Goal: Task Accomplishment & Management: Complete application form

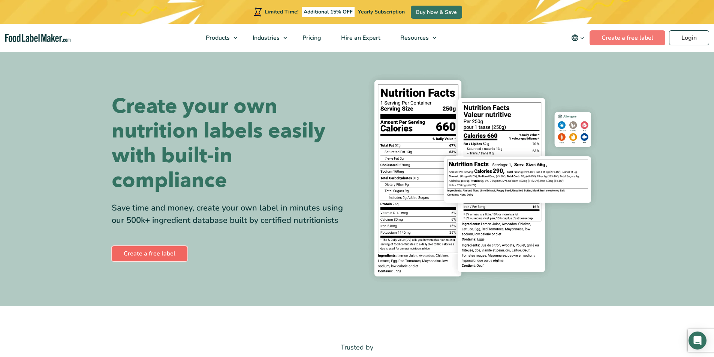
click at [160, 253] on link "Create a free label" at bounding box center [150, 253] width 76 height 15
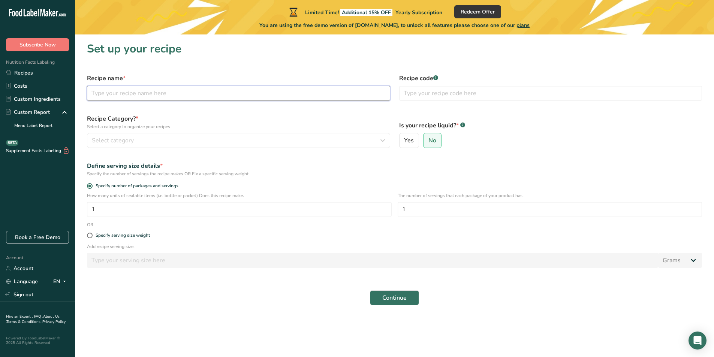
click at [140, 91] on input "text" at bounding box center [238, 93] width 303 height 15
type input "d"
click at [140, 93] on input "[PERSON_NAME] Veggie aruba" at bounding box center [238, 93] width 303 height 15
type input "[PERSON_NAME] Veggie Aruba"
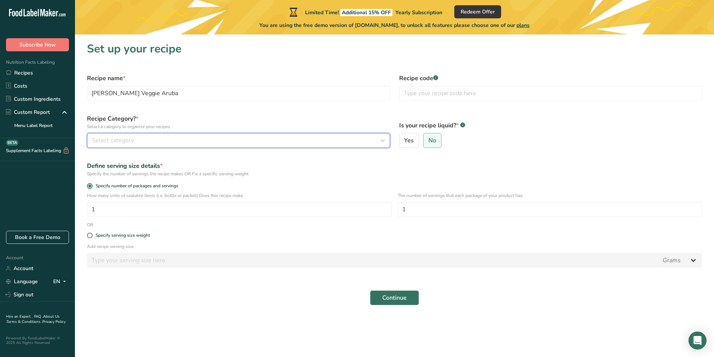
click at [384, 141] on icon "button" at bounding box center [382, 140] width 9 height 13
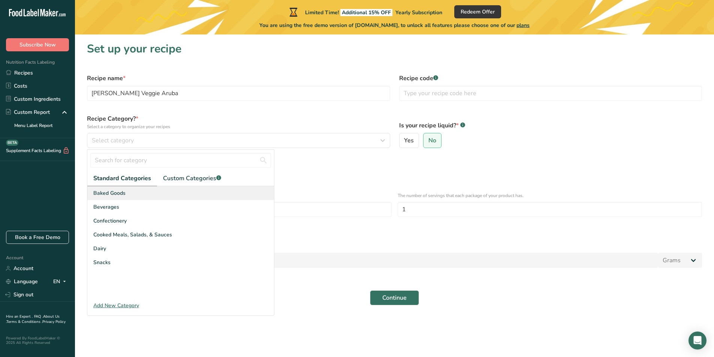
click at [128, 193] on div "Baked Goods" at bounding box center [180, 193] width 187 height 14
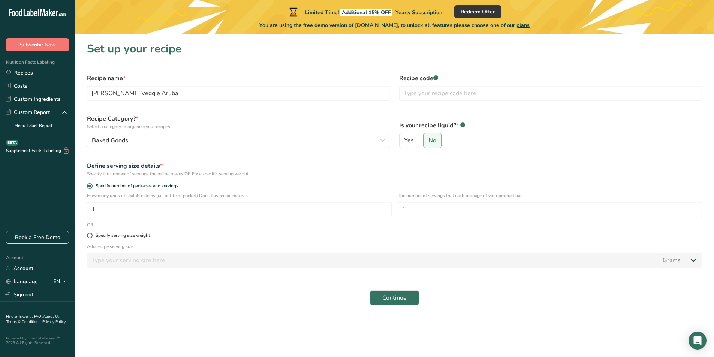
click at [90, 236] on span at bounding box center [90, 236] width 6 height 6
click at [90, 236] on input "Specify serving size weight" at bounding box center [89, 235] width 5 height 5
radio input "true"
radio input "false"
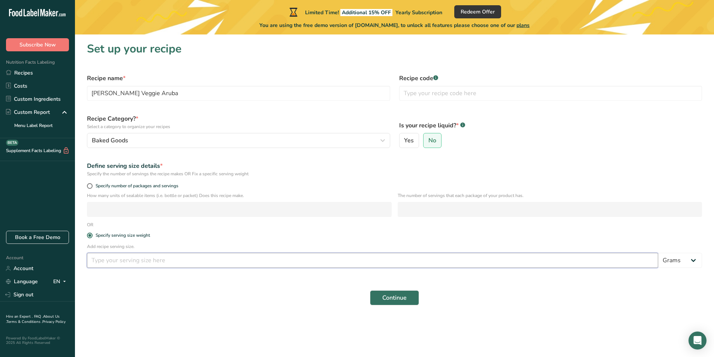
click at [108, 260] on input "number" at bounding box center [372, 260] width 571 height 15
click at [458, 315] on section "Set up your recipe Recipe name * [PERSON_NAME] Veggie Aruba Recipe code .a-a{fi…" at bounding box center [394, 175] width 639 height 283
click at [121, 260] on input "number" at bounding box center [372, 260] width 571 height 15
type input "91"
click at [88, 186] on span at bounding box center [90, 186] width 6 height 6
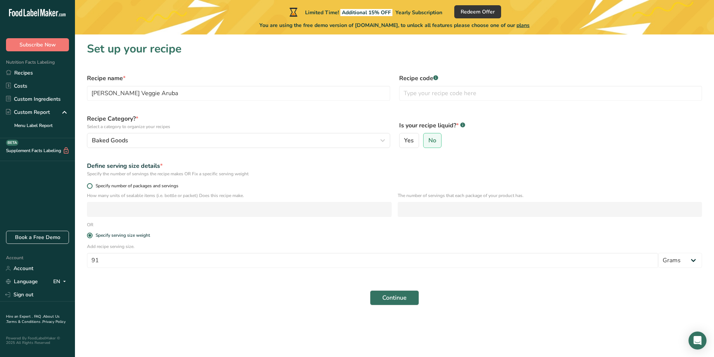
click at [88, 186] on input "Specify number of packages and servings" at bounding box center [89, 186] width 5 height 5
radio input "true"
radio input "false"
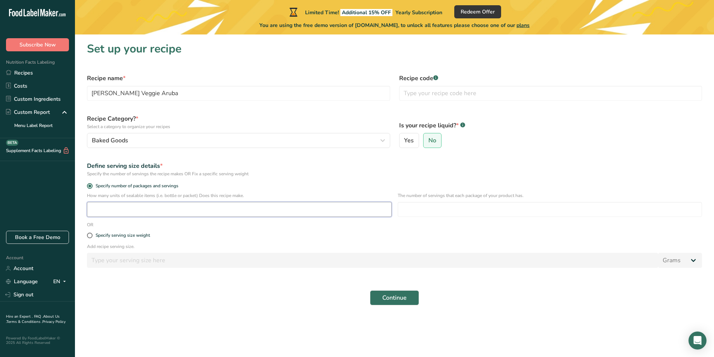
click at [105, 209] on input "number" at bounding box center [239, 209] width 305 height 15
type input "1"
click at [417, 211] on input "number" at bounding box center [549, 209] width 305 height 15
type input "1"
click at [91, 184] on span at bounding box center [90, 186] width 6 height 6
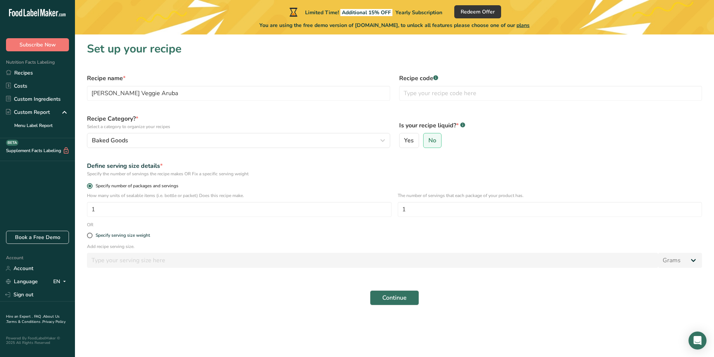
click at [91, 184] on input "Specify number of packages and servings" at bounding box center [89, 186] width 5 height 5
click at [90, 187] on span at bounding box center [90, 186] width 6 height 6
click at [90, 187] on input "Specify number of packages and servings" at bounding box center [89, 186] width 5 height 5
drag, startPoint x: 100, startPoint y: 210, endPoint x: 84, endPoint y: 209, distance: 16.1
click at [90, 208] on input "1" at bounding box center [239, 209] width 305 height 15
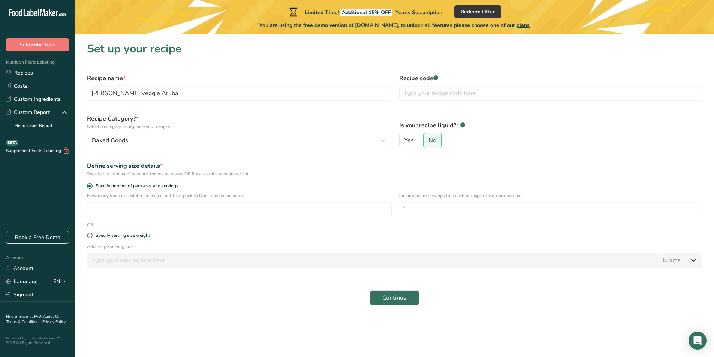
drag, startPoint x: 227, startPoint y: 236, endPoint x: 168, endPoint y: 230, distance: 58.7
click at [227, 236] on label "Specify serving size weight" at bounding box center [394, 236] width 615 height 6
click at [92, 236] on input "Specify serving size weight" at bounding box center [89, 235] width 5 height 5
radio input "true"
radio input "false"
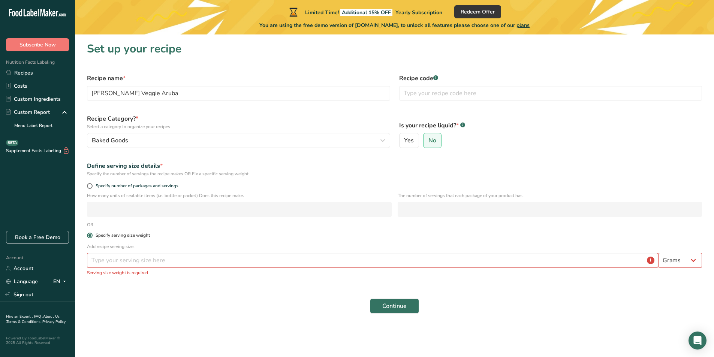
click at [228, 234] on label "Specify serving size weight" at bounding box center [394, 236] width 615 height 6
click at [92, 234] on input "Specify serving size weight" at bounding box center [89, 235] width 5 height 5
click at [194, 255] on input "number" at bounding box center [372, 260] width 571 height 15
type input "91"
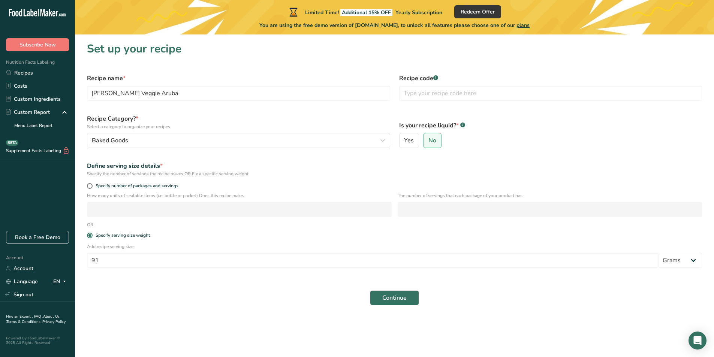
click at [199, 277] on form "Recipe name * [PERSON_NAME] Veggie Aruba Recipe code .a-a{fill:#347362;}.b-a{fi…" at bounding box center [394, 189] width 624 height 240
click at [430, 142] on span "No" at bounding box center [432, 140] width 8 height 7
click at [428, 142] on input "No" at bounding box center [425, 140] width 5 height 5
click at [433, 93] on input "text" at bounding box center [550, 93] width 303 height 15
type input "[PERSON_NAME] POPCORN ARUBA"
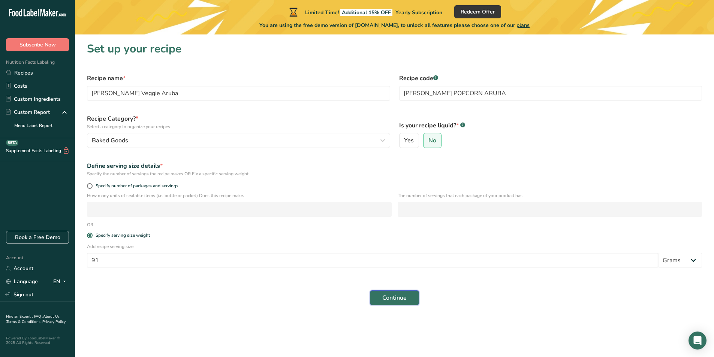
click at [405, 296] on span "Continue" at bounding box center [394, 297] width 24 height 9
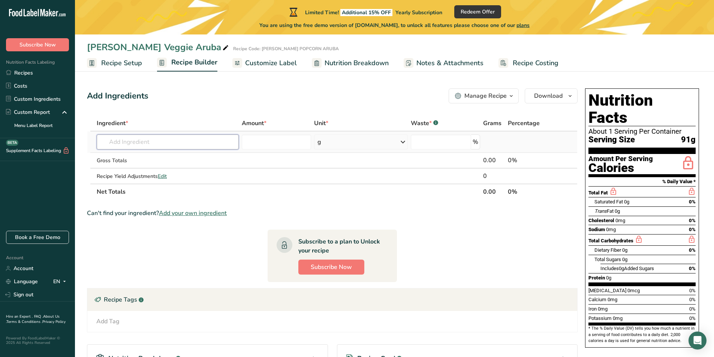
click at [158, 140] on input "text" at bounding box center [168, 141] width 142 height 15
paste input "Mushroom popcorn kernels, coconut oil, sugar, natural & artificial flavors, soy…"
click at [161, 140] on input "Mushroom popcorn kernels, coconut oil, sugar, natural & artificial flavors, soy…" at bounding box center [168, 141] width 142 height 15
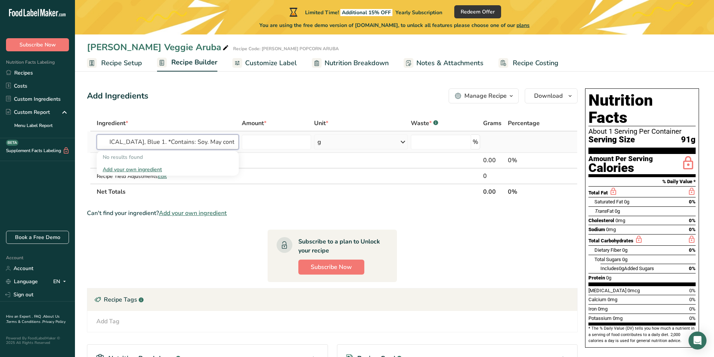
click at [139, 140] on input "Mushroom popcorn kernels, coconut oil, sugar, natural & artificial flavors, soy…" at bounding box center [168, 141] width 142 height 15
type input "Mushroom popcorn kernels, coconut oil, sugar, natural & artificial flavors, soy…"
click at [276, 194] on th "Net Totals" at bounding box center [288, 192] width 386 height 16
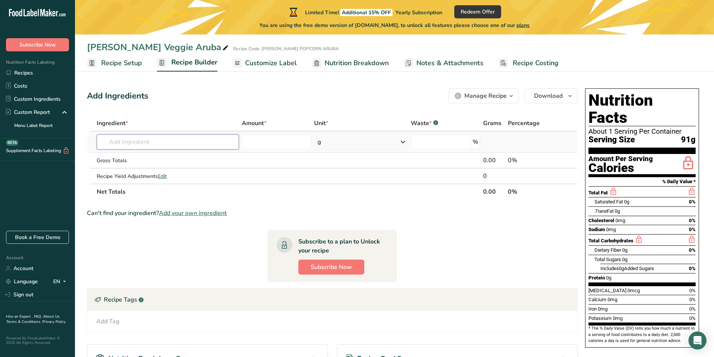
click at [196, 141] on input "text" at bounding box center [168, 141] width 142 height 15
paste input "Mushroom popcorn kernels, coconut oil, sugar, natural & artificial flavors, soy…"
click at [134, 139] on input "Mushroom popcorn kernels, coconut oil, sugar, natural & artificial flavors, soy…" at bounding box center [168, 141] width 142 height 15
click at [135, 139] on input "Mushroom popcorn kernels, coconut oil, sugar, natural & artificial flavors, soy…" at bounding box center [168, 141] width 142 height 15
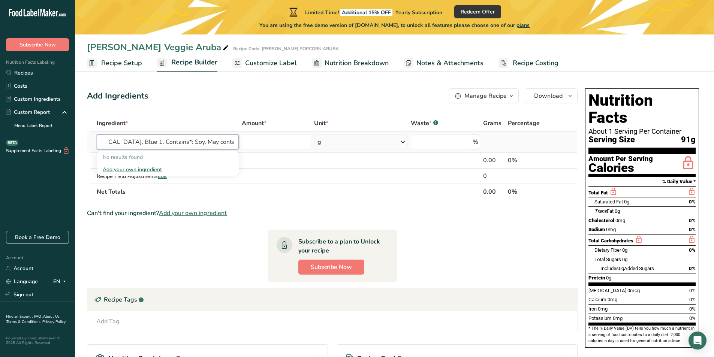
scroll to position [0, 223]
click at [161, 141] on input "Mushroom popcorn kernels, coconut oil, sugar, natural & artificial flavors, soy…" at bounding box center [168, 141] width 142 height 15
click at [166, 142] on input "Mushroom popcorn kernels, coconut oil, sugar, natural & artificial flavors, soy…" at bounding box center [168, 141] width 142 height 15
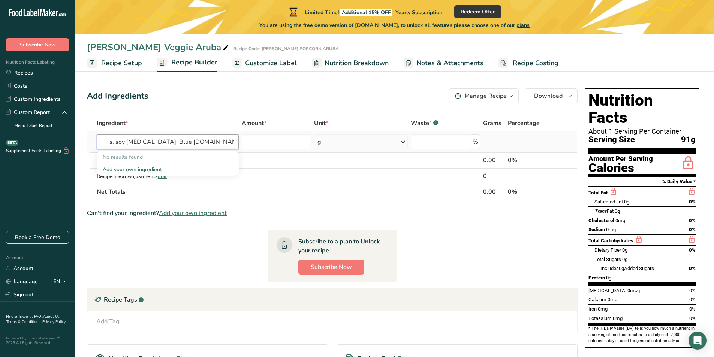
type input "Mushroom popcorn kernels, coconut oil, sugar, natural & artificial flavors, soy…"
click at [152, 168] on div "Add your own ingredient" at bounding box center [168, 170] width 130 height 8
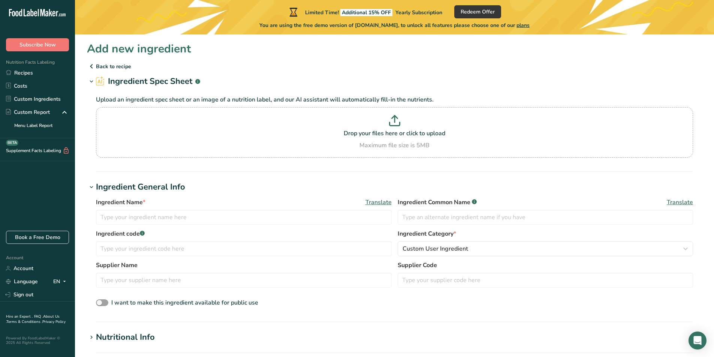
click at [142, 80] on h2 "Ingredient Spec Sheet .a-a{fill:#347362;}.b-a{fill:#fff;}" at bounding box center [148, 81] width 104 height 12
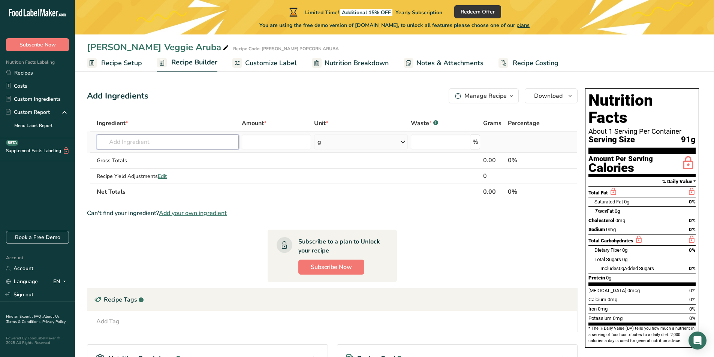
paste input "Mushroom popcorn kernels, coconut oil, sugar, natural & artificial flavors, soy…"
click at [164, 139] on input "Mushroom popcorn kernels, coconut oil, sugar, natural & artificial flavors, soy…" at bounding box center [168, 141] width 142 height 15
type input "Mushroom popcorn kernels, coconut oil, sugar, natural & artificial flavors, soy…"
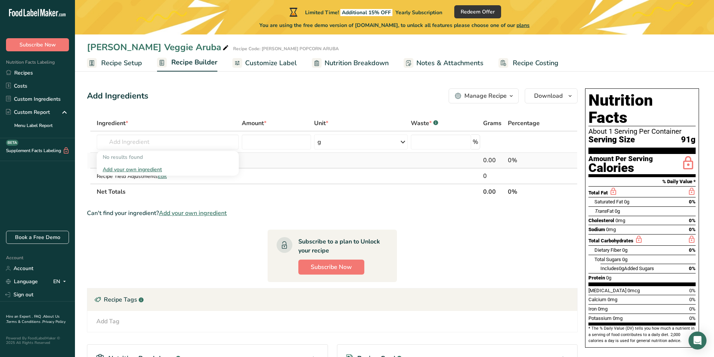
click at [262, 155] on td at bounding box center [276, 161] width 73 height 16
click at [202, 140] on input "text" at bounding box center [168, 141] width 142 height 15
type input "K"
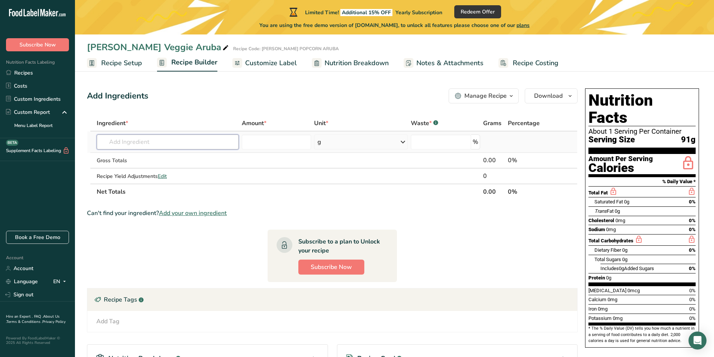
click at [161, 140] on input "text" at bounding box center [168, 141] width 142 height 15
paste input "Mushroom popcorn kernels, coconut oil, sugar, natural & artificial flavors, soy…"
drag, startPoint x: 137, startPoint y: 143, endPoint x: 25, endPoint y: 142, distance: 111.2
click at [25, 142] on div ".a-20{fill:#fff;} Subscribe Now Nutrition Facts Labeling Recipes Costs Custom I…" at bounding box center [357, 235] width 714 height 470
click at [122, 140] on input "Mushroom popcorn kernels, coconut oil, sugar, natural & artificial flavors, soy…" at bounding box center [168, 141] width 142 height 15
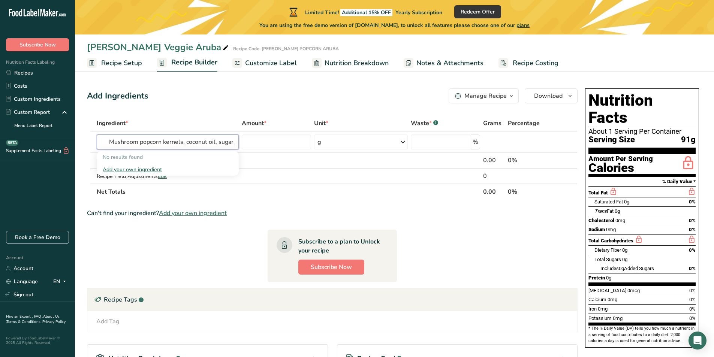
drag, startPoint x: 139, startPoint y: 142, endPoint x: 40, endPoint y: 148, distance: 99.5
click at [40, 148] on div ".a-20{fill:#fff;} Subscribe Now Nutrition Facts Labeling Recipes Costs Custom I…" at bounding box center [357, 235] width 714 height 470
click at [132, 140] on input "popcorn kernels, coconut oil, sugar, natural & artificial flavors, soy [MEDICAL…" at bounding box center [168, 141] width 142 height 15
drag, startPoint x: 152, startPoint y: 142, endPoint x: 287, endPoint y: 142, distance: 135.2
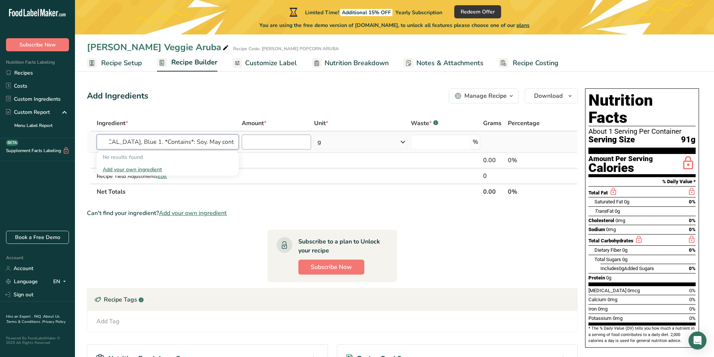
click at [287, 142] on tr "popcorn kernels, coconut oil, sugar, natural & artificial flavors, soy [MEDICAL…" at bounding box center [332, 141] width 490 height 21
type input "popcorn kernels"
click at [152, 157] on p "Popcorn Kernels, unpopped" at bounding box center [139, 157] width 72 height 8
type input "Popcorn Kernels, unpopped"
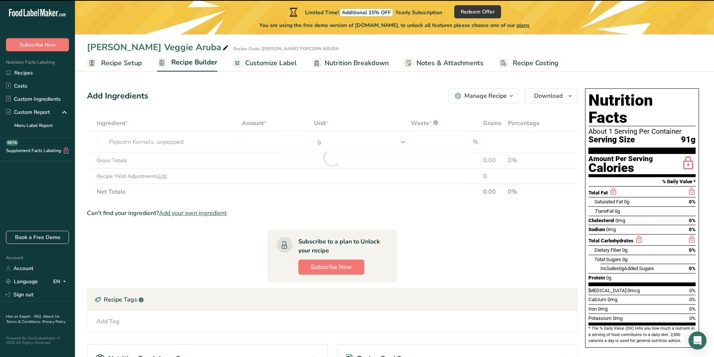
type input "0"
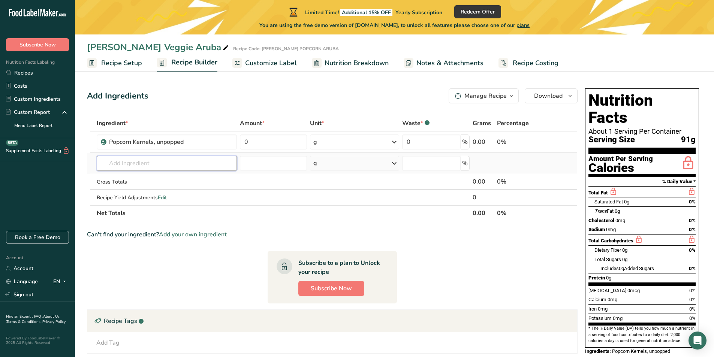
paste input "coconut oil"
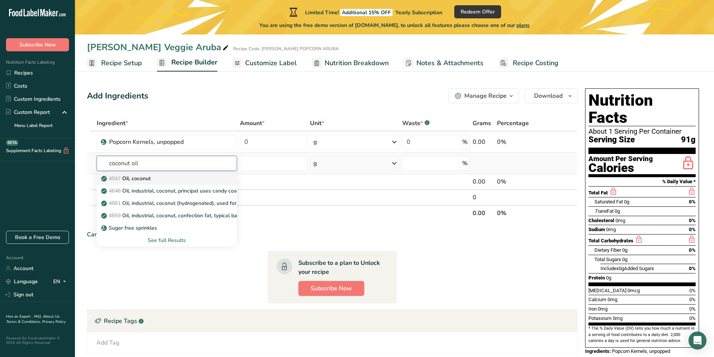
type input "coconut oil"
click at [143, 175] on p "4047 Oil, coconut" at bounding box center [127, 179] width 48 height 8
type input "Oil, coconut"
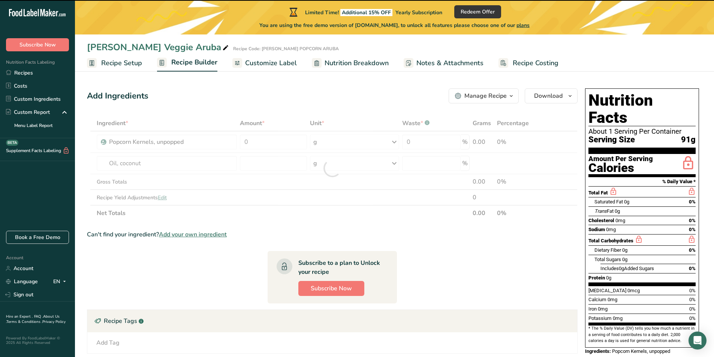
type input "0"
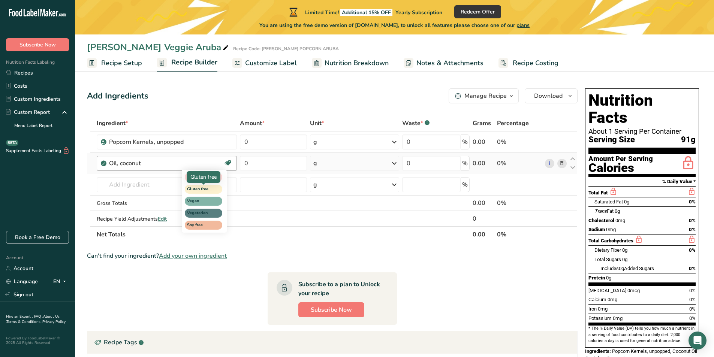
click at [210, 188] on span "Gluten free" at bounding box center [200, 189] width 26 height 6
click at [200, 188] on span "Gluten free" at bounding box center [200, 189] width 26 height 6
click at [206, 177] on div "Gluten free" at bounding box center [203, 177] width 26 height 8
click at [204, 226] on span "Soy free" at bounding box center [200, 225] width 26 height 6
click at [228, 163] on icon at bounding box center [227, 163] width 7 height 12
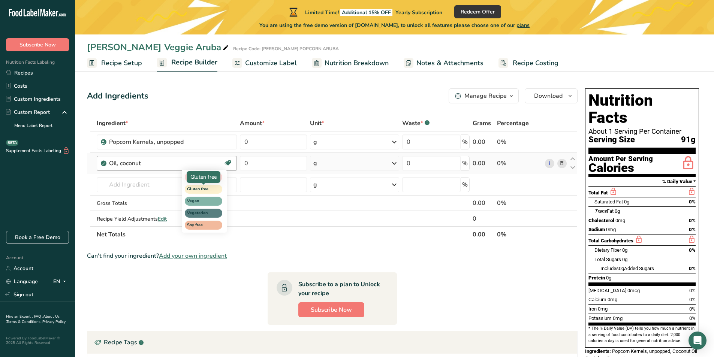
click at [212, 189] on span "Gluten free" at bounding box center [200, 189] width 26 height 6
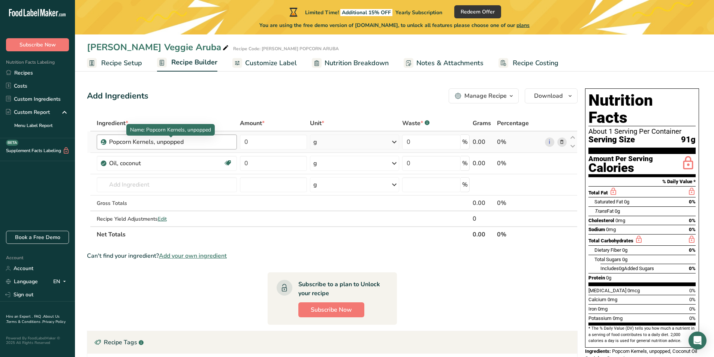
click at [195, 140] on div "Popcorn Kernels, unpopped" at bounding box center [156, 141] width 94 height 9
click at [188, 141] on div "Popcorn Kernels, unpopped" at bounding box center [156, 141] width 94 height 9
click at [170, 143] on div "Popcorn Kernels, unpopped" at bounding box center [156, 141] width 94 height 9
drag, startPoint x: 166, startPoint y: 141, endPoint x: 181, endPoint y: 141, distance: 15.0
click at [181, 141] on div "Popcorn Kernels, unpopped" at bounding box center [156, 141] width 94 height 9
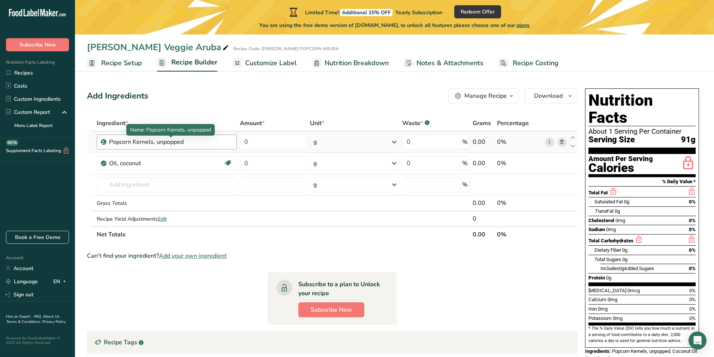
click at [183, 140] on div "Popcorn Kernels, unpopped" at bounding box center [156, 141] width 94 height 9
click at [177, 143] on div "Popcorn Kernels, unpopped" at bounding box center [156, 141] width 94 height 9
click at [159, 143] on div "Popcorn Kernels, unpopped" at bounding box center [156, 141] width 94 height 9
click at [160, 142] on div "Popcorn Kernels, unpopped" at bounding box center [156, 141] width 94 height 9
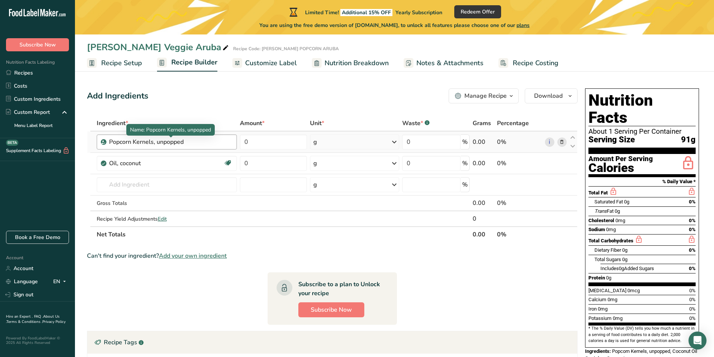
click at [193, 140] on div "Popcorn Kernels, unpopped" at bounding box center [156, 141] width 94 height 9
click at [125, 140] on div "Popcorn Kernels, unpopped" at bounding box center [156, 141] width 94 height 9
drag, startPoint x: 190, startPoint y: 143, endPoint x: 99, endPoint y: 143, distance: 91.0
click at [99, 143] on div "Popcorn Kernels, unpopped" at bounding box center [167, 141] width 140 height 15
click at [223, 112] on div "Add Ingredients Manage Recipe Delete Recipe Duplicate Recipe Scale Recipe Save …" at bounding box center [334, 292] width 495 height 415
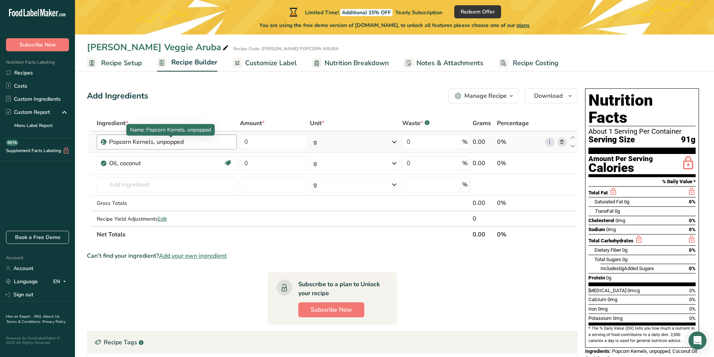
click at [188, 139] on div "Popcorn Kernels, unpopped" at bounding box center [156, 141] width 94 height 9
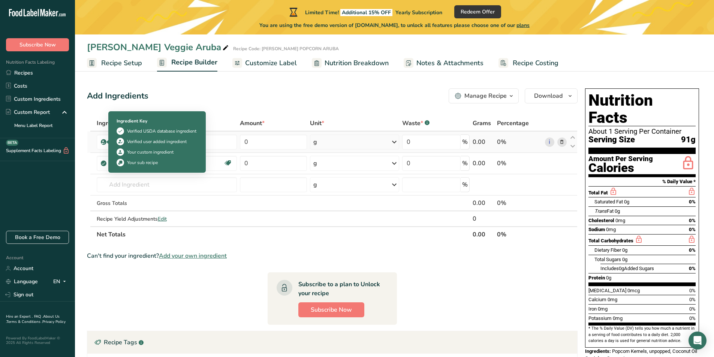
click at [103, 143] on icon at bounding box center [103, 142] width 4 height 7
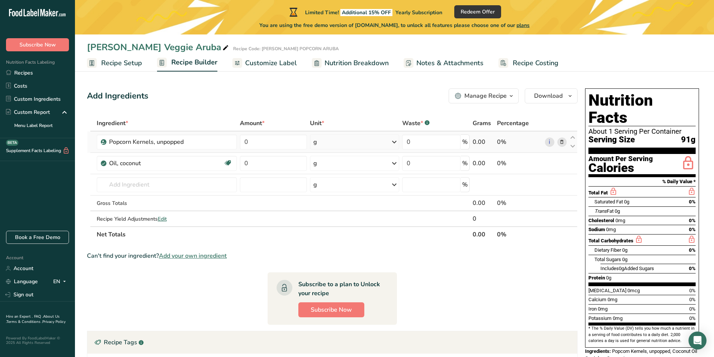
click at [103, 143] on icon at bounding box center [103, 142] width 4 height 7
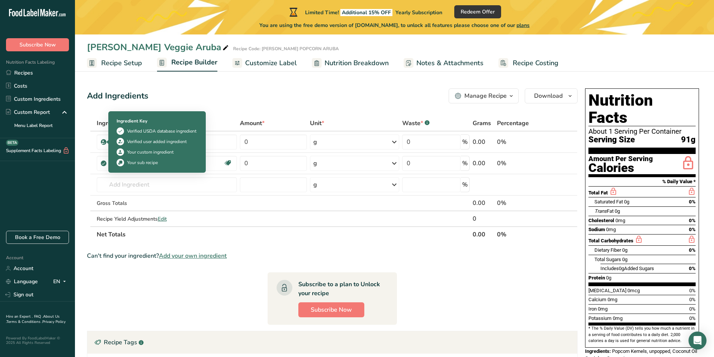
click at [120, 151] on icon at bounding box center [120, 152] width 5 height 8
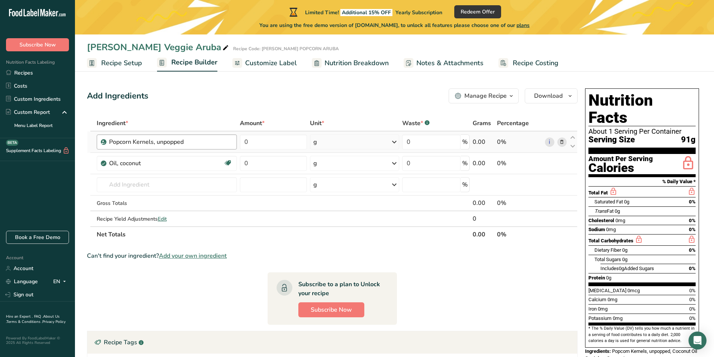
click at [221, 145] on div "Popcorn Kernels, unpopped" at bounding box center [170, 141] width 123 height 9
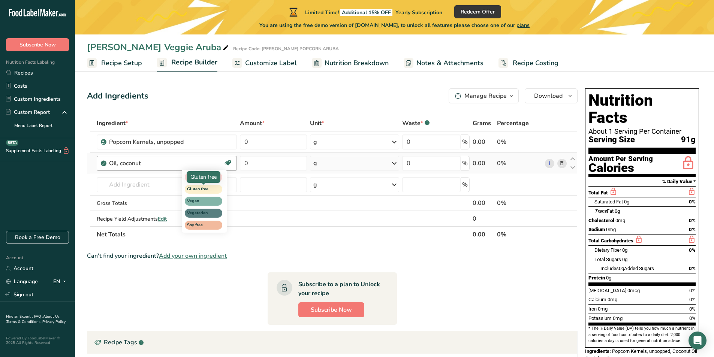
click at [206, 189] on span "Gluten free" at bounding box center [200, 189] width 26 height 6
click at [573, 158] on icon at bounding box center [572, 159] width 9 height 6
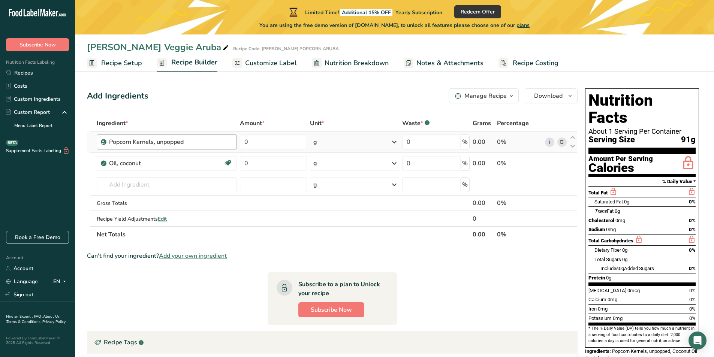
click at [205, 144] on div "Popcorn Kernels, unpopped" at bounding box center [170, 141] width 123 height 9
click at [205, 145] on div "Popcorn Kernels, unpopped" at bounding box center [170, 141] width 123 height 9
click at [186, 144] on div "Popcorn Kernels, unpopped" at bounding box center [156, 141] width 94 height 9
click at [615, 348] on span "Popcorn Kernels, unpopped, Coconut Oil" at bounding box center [654, 351] width 85 height 6
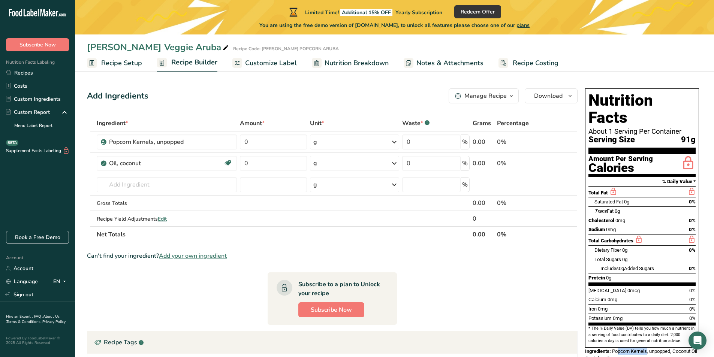
drag, startPoint x: 617, startPoint y: 334, endPoint x: 647, endPoint y: 337, distance: 30.5
click at [647, 348] on div "Ingredients: Popcorn Kernels, unpopped, Coconut Oil" at bounding box center [642, 351] width 114 height 7
click at [643, 348] on span "Popcorn Kernels, unpopped, Coconut Oil" at bounding box center [654, 351] width 85 height 6
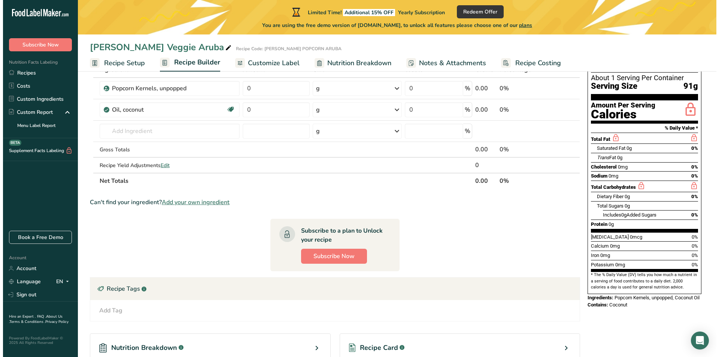
scroll to position [6, 0]
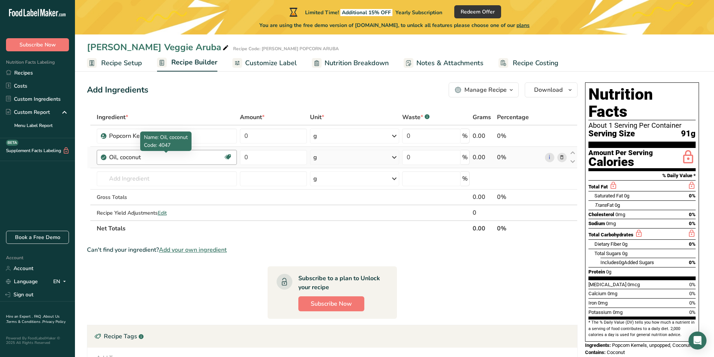
click at [188, 140] on span "Name: Oil, coconut" at bounding box center [166, 137] width 44 height 7
click at [202, 133] on div "Popcorn Kernels, unpopped" at bounding box center [156, 135] width 94 height 9
click at [563, 136] on icon at bounding box center [561, 136] width 5 height 8
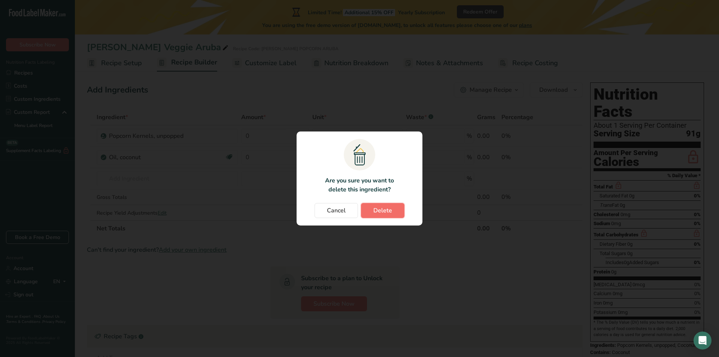
click at [372, 211] on button "Delete" at bounding box center [382, 210] width 43 height 15
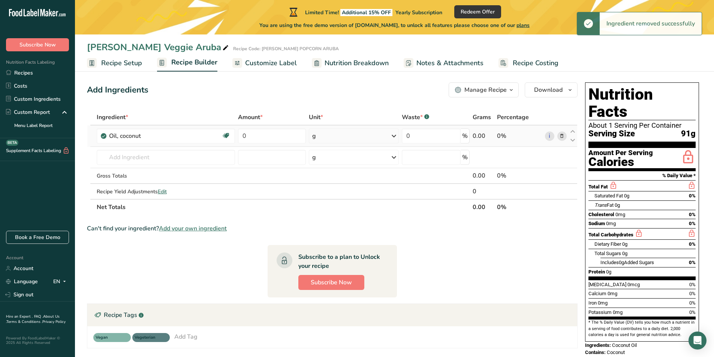
click at [561, 138] on icon at bounding box center [561, 136] width 5 height 8
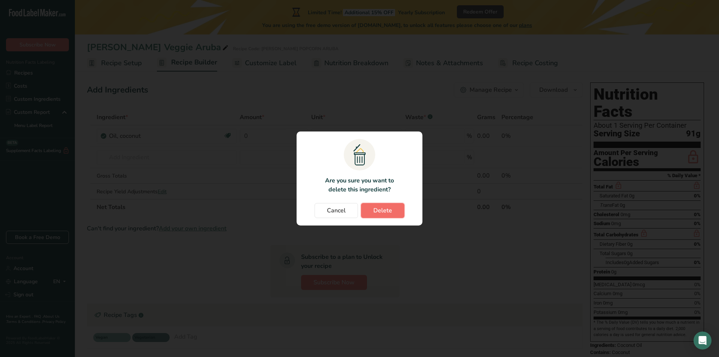
click at [383, 213] on span "Delete" at bounding box center [382, 210] width 19 height 9
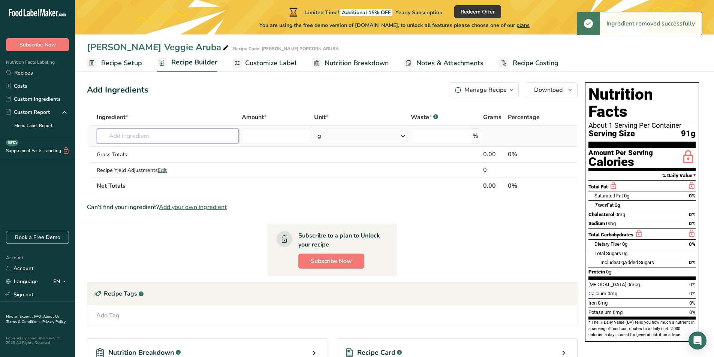
paste input "popcorn kernels"
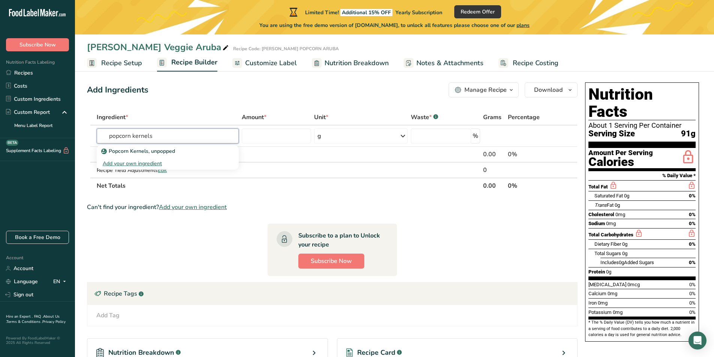
type input "popcorn kernels"
click at [140, 194] on section "Ingredient * Amount * Unit * Waste * .a-a{fill:#347362;}.b-a{fill:#fff;} Grams …" at bounding box center [332, 274] width 490 height 331
click at [154, 137] on input "text" at bounding box center [168, 135] width 142 height 15
click at [170, 134] on input "text" at bounding box center [168, 135] width 142 height 15
paste input "popcorn kernels"
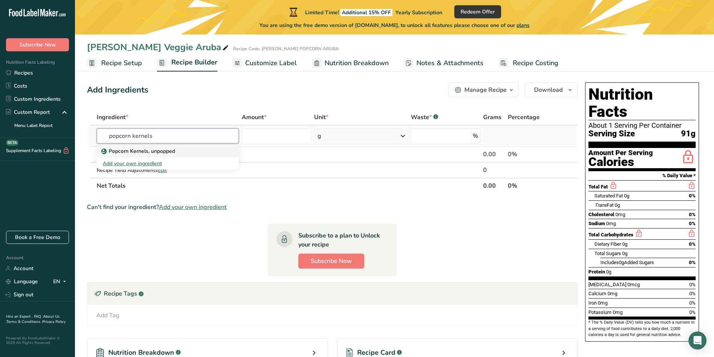
type input "popcorn kernels"
click at [145, 152] on p "Popcorn Kernels, unpopped" at bounding box center [139, 151] width 72 height 8
type input "Popcorn Kernels, unpopped"
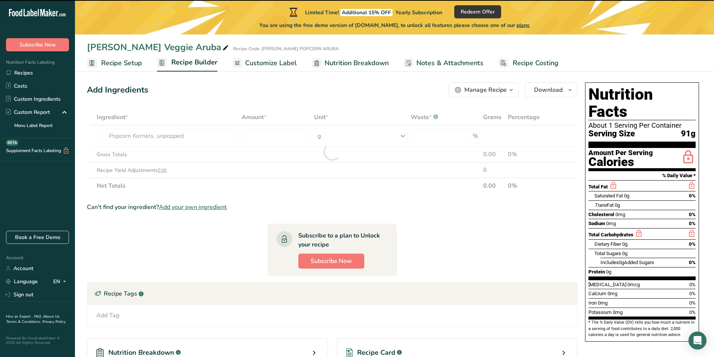
type input "0"
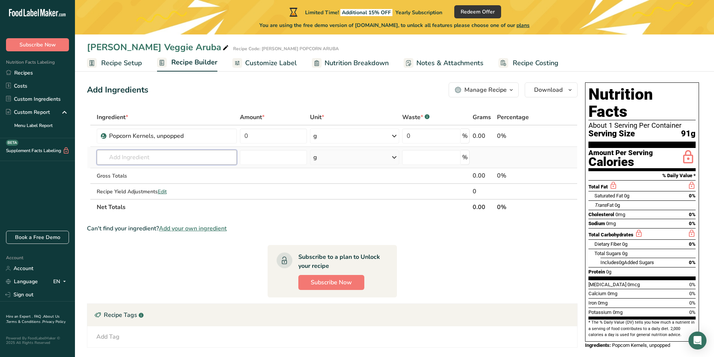
paste input "coconut oil"
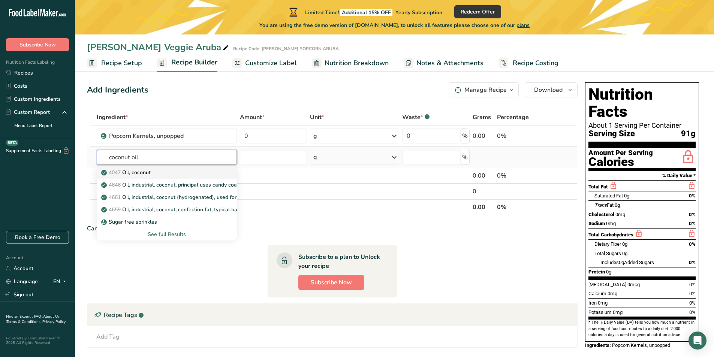
type input "coconut oil"
click at [140, 171] on p "4047 Oil, coconut" at bounding box center [127, 173] width 48 height 8
type input "Oil, coconut"
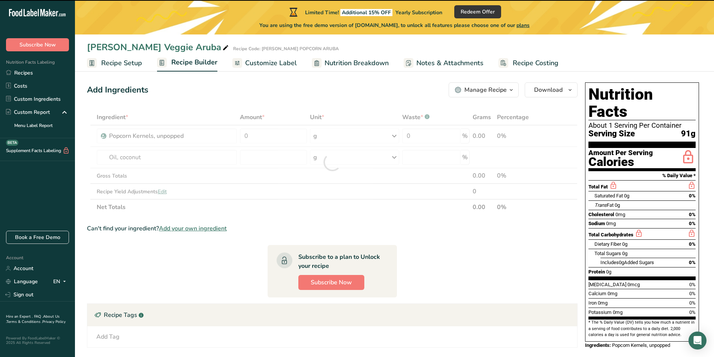
type input "0"
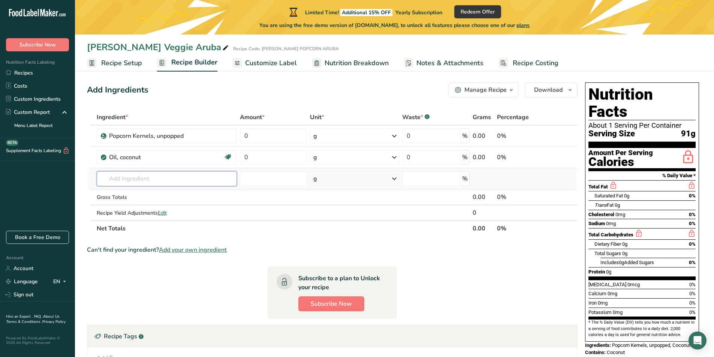
click at [142, 179] on input "text" at bounding box center [167, 178] width 140 height 15
paste input "sugar"
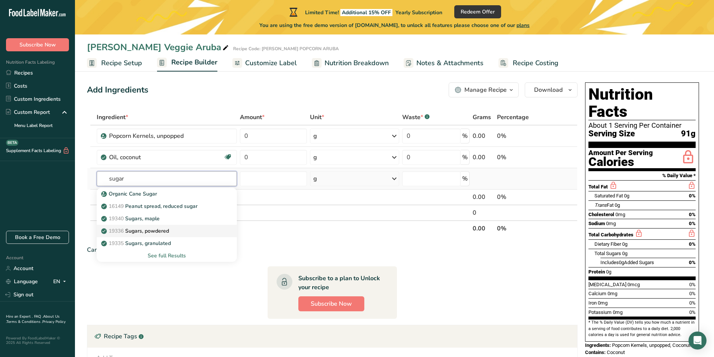
type input "sugar"
click at [152, 230] on p "19336 Sugars, powdered" at bounding box center [136, 231] width 66 height 8
type input "Sugars, powdered"
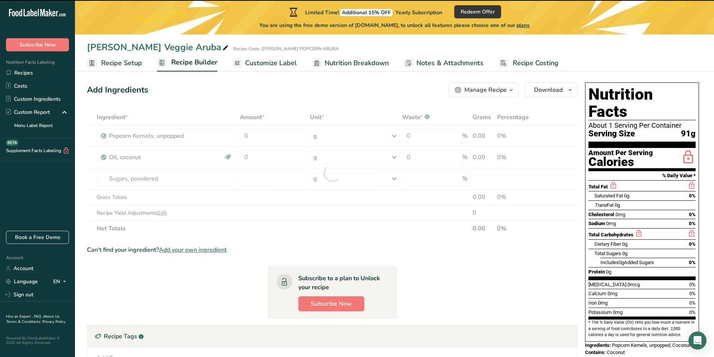
type input "0"
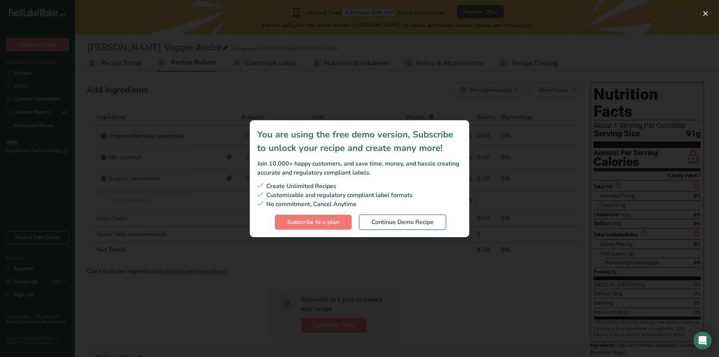
click at [381, 222] on span "Continue Demo Recipe" at bounding box center [403, 222] width 62 height 9
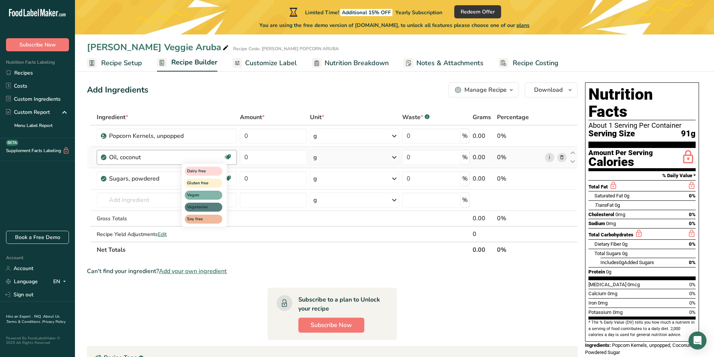
click at [228, 156] on icon at bounding box center [227, 157] width 7 height 12
click at [206, 182] on span "Gluten free" at bounding box center [200, 183] width 26 height 6
click at [208, 184] on span "Gluten free" at bounding box center [200, 183] width 26 height 6
click at [549, 179] on link "i" at bounding box center [549, 178] width 9 height 9
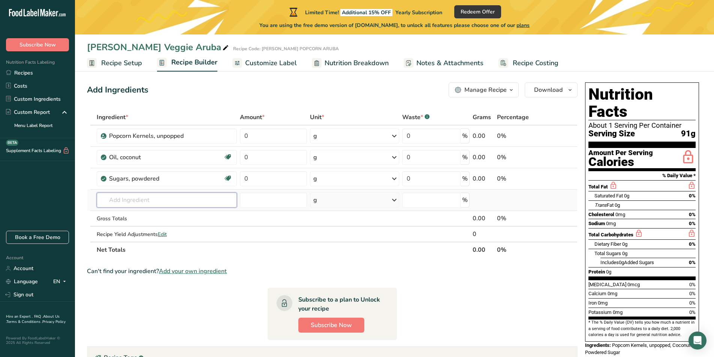
click at [147, 200] on input "text" at bounding box center [167, 200] width 140 height 15
paste input "natural & artificial flavors"
drag, startPoint x: 184, startPoint y: 199, endPoint x: 202, endPoint y: 193, distance: 19.0
click at [200, 194] on input "natural & artificial flavors" at bounding box center [167, 200] width 140 height 15
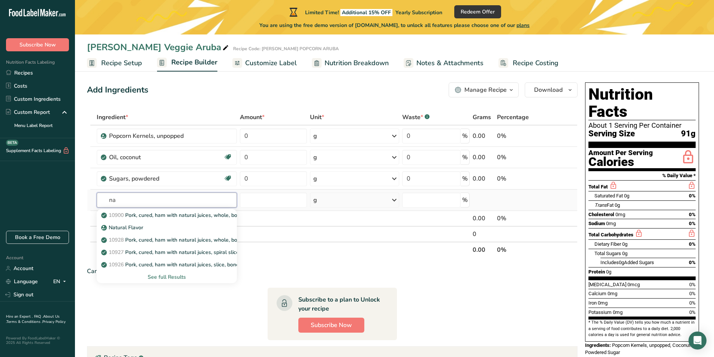
type input "n"
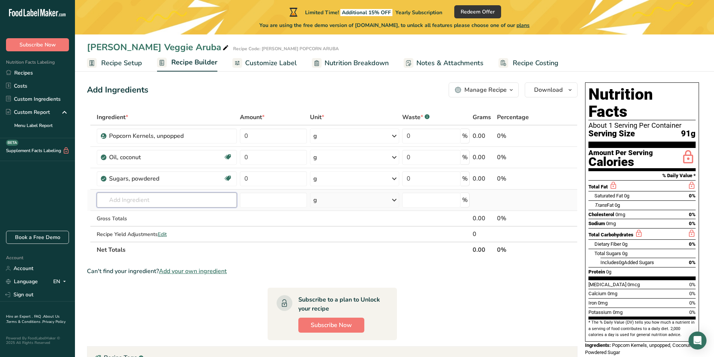
paste input "natural & artificial flavors"
drag, startPoint x: 137, startPoint y: 199, endPoint x: 77, endPoint y: 207, distance: 60.1
click at [79, 207] on section "Add Ingredients Manage Recipe Delete Recipe Duplicate Recipe Scale Recipe Save …" at bounding box center [394, 297] width 639 height 461
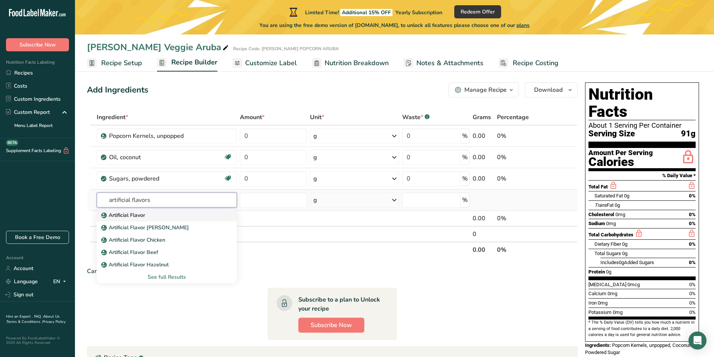
type input "artificial flavors"
click at [139, 214] on p "Artificial Flavor" at bounding box center [124, 215] width 42 height 8
type input "Artificial Flavor"
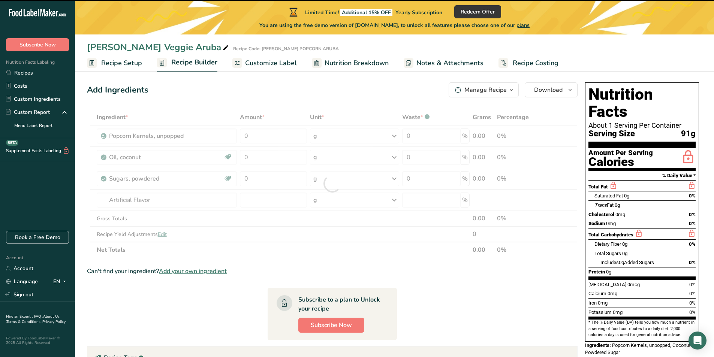
type input "0"
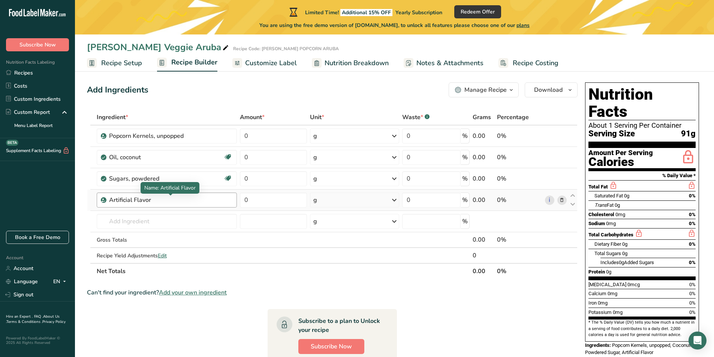
click at [156, 200] on div "Artificial Flavor" at bounding box center [156, 200] width 94 height 9
click at [562, 199] on icon at bounding box center [561, 200] width 5 height 8
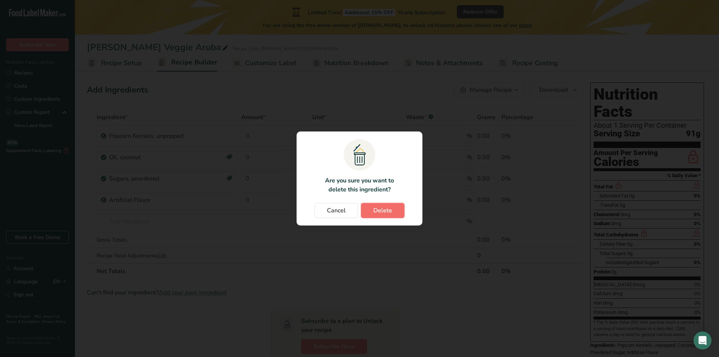
click at [376, 209] on span "Delete" at bounding box center [382, 210] width 19 height 9
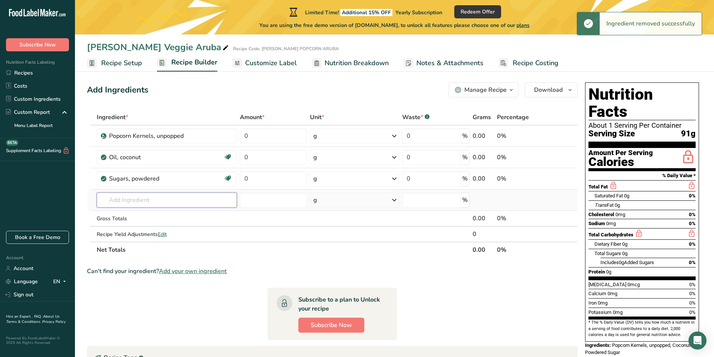
click at [136, 202] on input "text" at bounding box center [167, 200] width 140 height 15
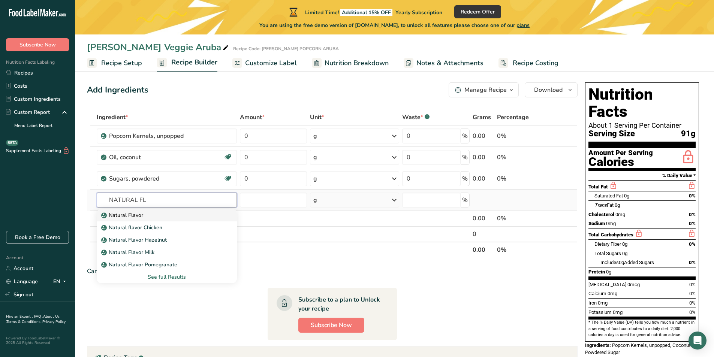
type input "NATURAL FL"
click at [132, 215] on p "Natural Flavor" at bounding box center [123, 215] width 40 height 8
type input "Natural Flavor"
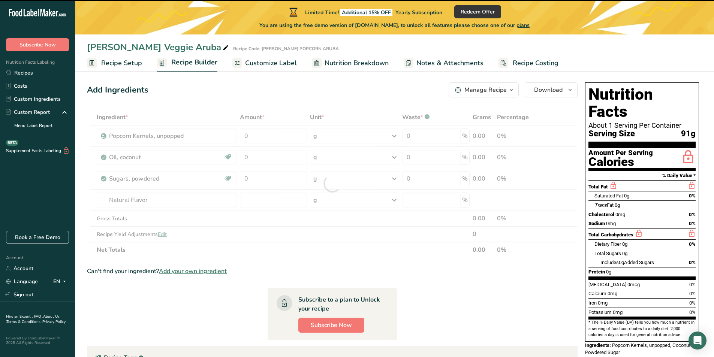
type input "0"
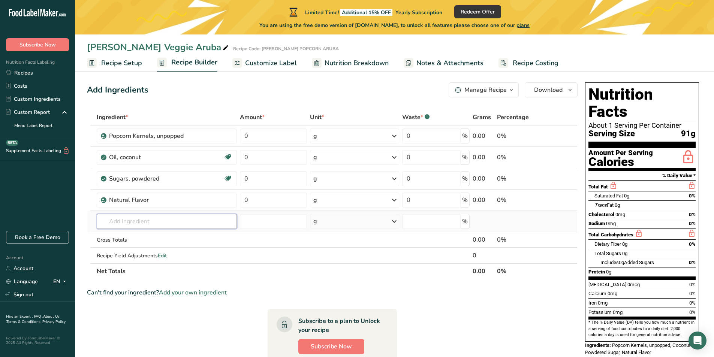
click at [131, 220] on input "text" at bounding box center [167, 221] width 140 height 15
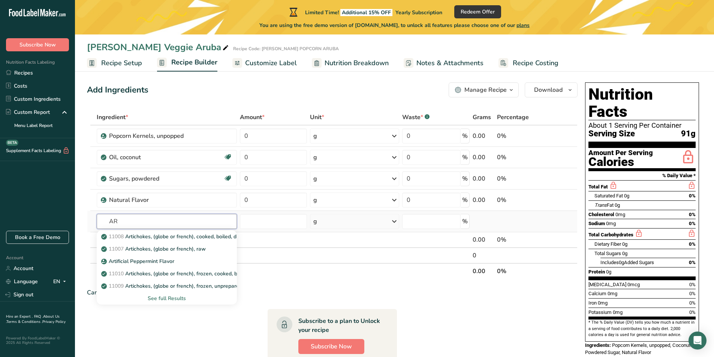
type input "A"
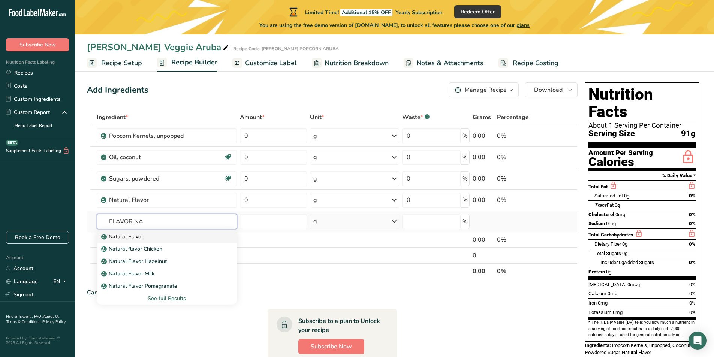
type input "FLAVOR NA"
click at [132, 236] on p "Natural Flavor" at bounding box center [123, 237] width 40 height 8
type input "Natural Flavor"
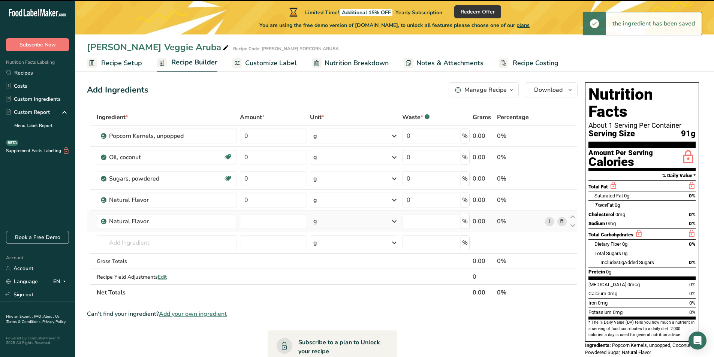
type input "0"
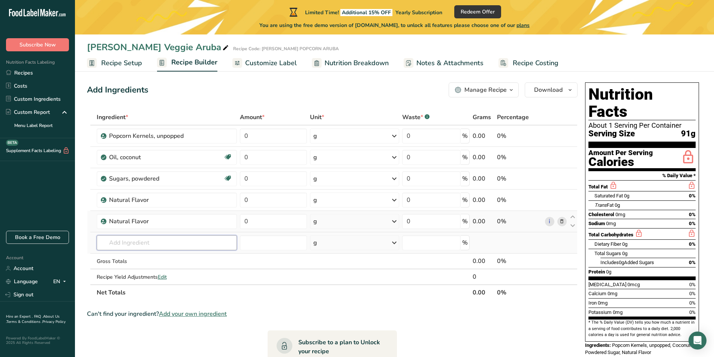
click at [153, 244] on input "text" at bounding box center [167, 242] width 140 height 15
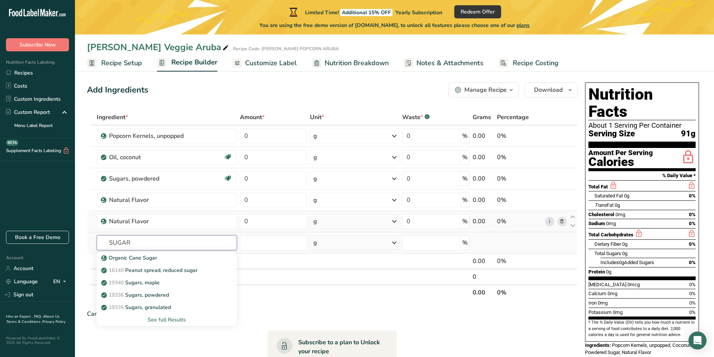
type input "SUGAR"
click at [167, 320] on div "See full Results" at bounding box center [167, 320] width 128 height 8
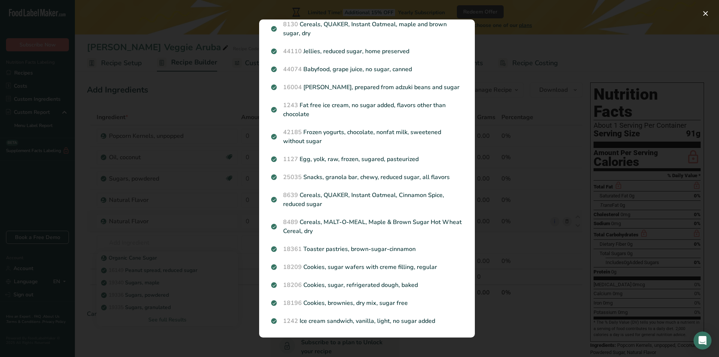
scroll to position [764, 0]
click at [207, 343] on div "Search results modal" at bounding box center [359, 178] width 719 height 357
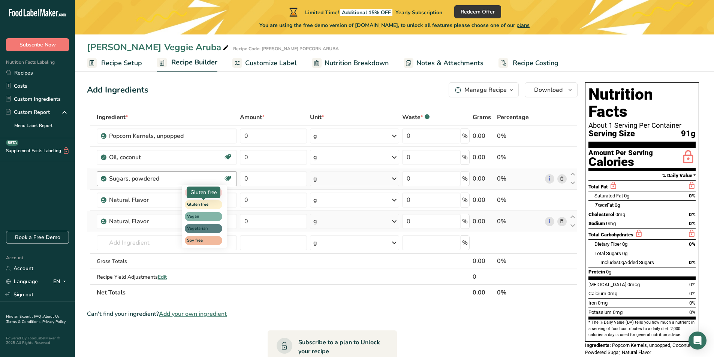
click at [203, 203] on span "Gluten free" at bounding box center [200, 205] width 26 height 6
click at [206, 203] on span "Gluten free" at bounding box center [200, 205] width 26 height 6
click at [200, 203] on span "Gluten free" at bounding box center [200, 205] width 26 height 6
click at [219, 204] on span "Gluten free" at bounding box center [203, 204] width 37 height 9
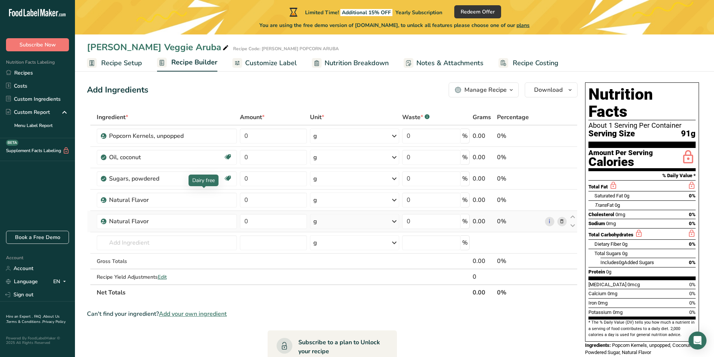
drag, startPoint x: 219, startPoint y: 204, endPoint x: 214, endPoint y: 179, distance: 25.3
click at [214, 179] on body ".a-20{fill:#fff;} Subscribe Now Nutrition Facts Labeling Recipes Costs Custom I…" at bounding box center [357, 282] width 714 height 577
click at [269, 303] on section "Ingredient * Amount * Unit * Waste * .a-a{fill:#347362;}.b-a{fill:#fff;} Grams …" at bounding box center [332, 327] width 490 height 437
click at [562, 222] on icon at bounding box center [561, 222] width 5 height 8
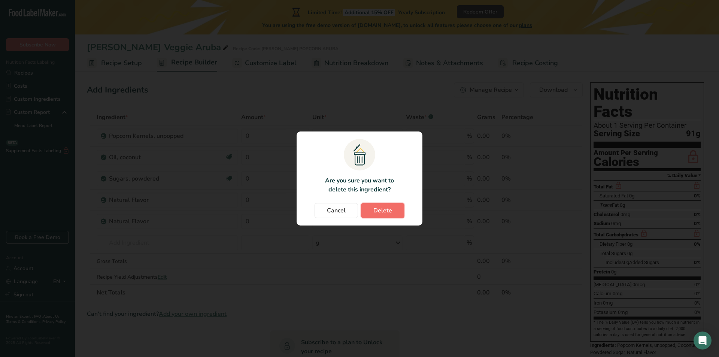
click at [379, 211] on span "Delete" at bounding box center [382, 210] width 19 height 9
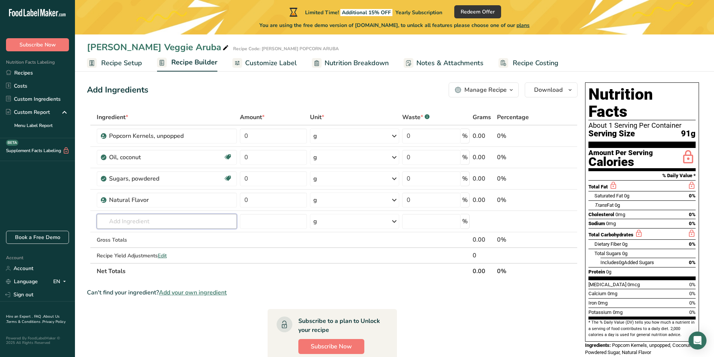
paste input "soy [MEDICAL_DATA]"
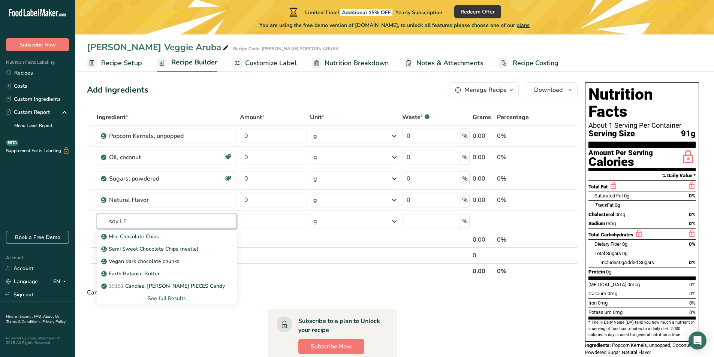
click at [144, 221] on input "soy LE" at bounding box center [167, 221] width 140 height 15
drag, startPoint x: 142, startPoint y: 221, endPoint x: 101, endPoint y: 217, distance: 41.7
click at [101, 217] on input "soy LE" at bounding box center [167, 221] width 140 height 15
paste input "[MEDICAL_DATA]"
click at [120, 219] on input "soy [MEDICAL_DATA]" at bounding box center [167, 221] width 140 height 15
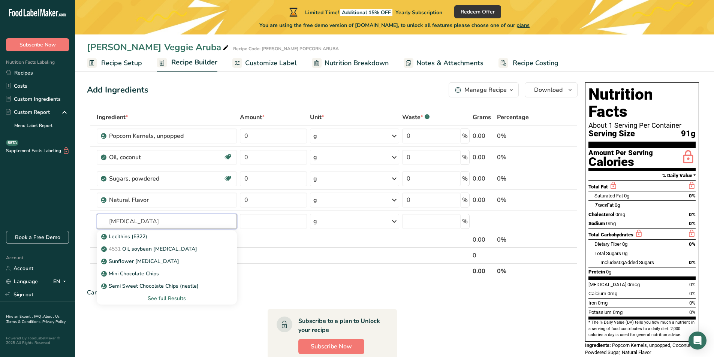
drag, startPoint x: 137, startPoint y: 220, endPoint x: 94, endPoint y: 221, distance: 43.1
click at [94, 221] on tr "[MEDICAL_DATA] Lecithins (E322) 4531 Oil, soybean [MEDICAL_DATA] Sunflower [MED…" at bounding box center [332, 221] width 490 height 21
paste input "soy"
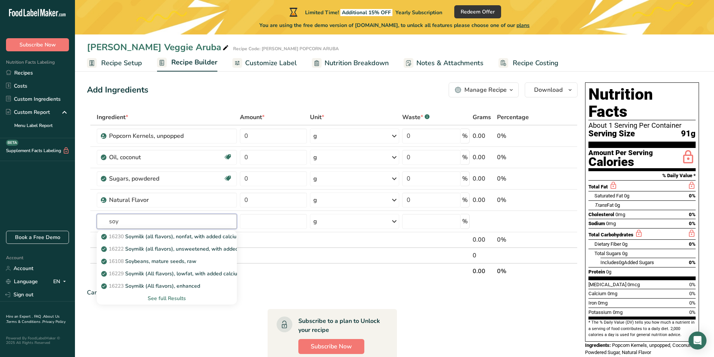
type input "soy"
click at [174, 296] on div "See full Results" at bounding box center [167, 298] width 128 height 8
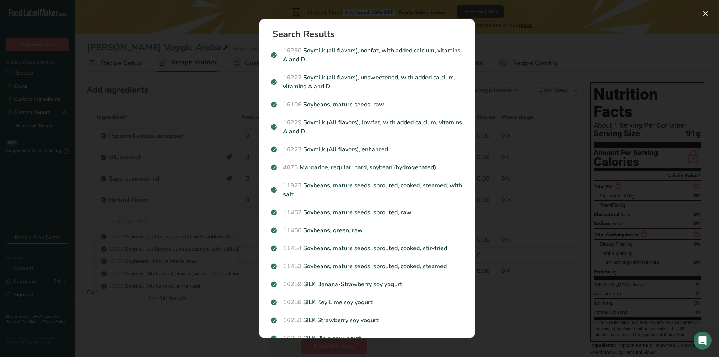
scroll to position [0, 0]
click at [440, 12] on div "Search Results 16230 Soymilk (all flavors), nonfat, with added calcium, vitamin…" at bounding box center [367, 178] width 240 height 342
click at [558, 24] on div "Search results modal" at bounding box center [359, 178] width 719 height 357
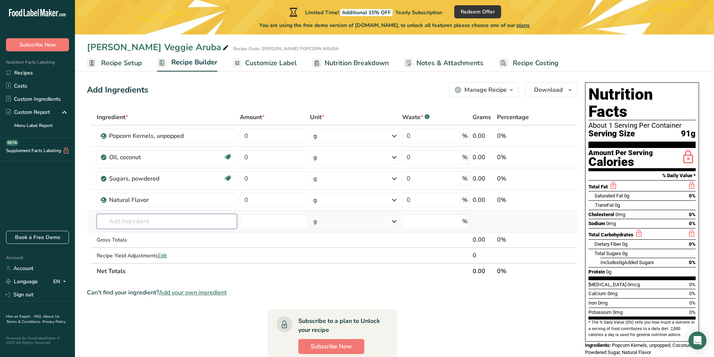
click at [139, 221] on input "text" at bounding box center [167, 221] width 140 height 15
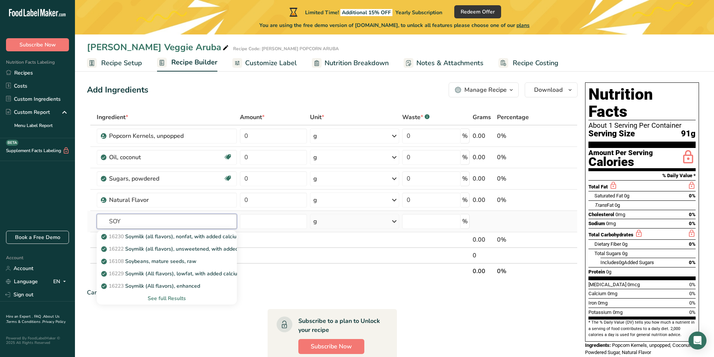
click at [133, 220] on input "SOY" at bounding box center [167, 221] width 140 height 15
type input "SOY"
click at [269, 282] on section "Ingredient * Amount * Unit * Waste * .a-a{fill:#347362;}.b-a{fill:#fff;} Grams …" at bounding box center [332, 317] width 490 height 416
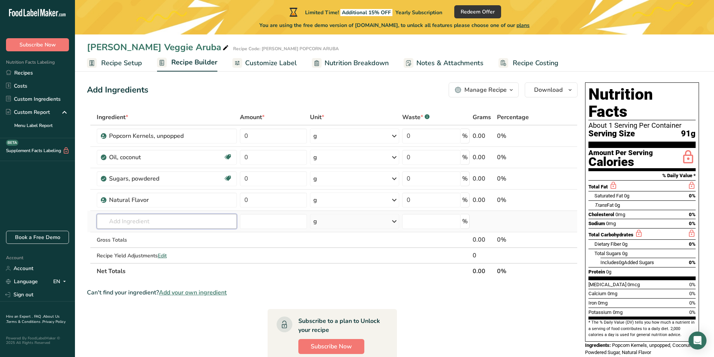
drag, startPoint x: 131, startPoint y: 221, endPoint x: 111, endPoint y: 219, distance: 20.4
click at [111, 219] on input "text" at bounding box center [167, 221] width 140 height 15
drag, startPoint x: 111, startPoint y: 218, endPoint x: 129, endPoint y: 219, distance: 17.6
click at [129, 219] on input "text" at bounding box center [167, 221] width 140 height 15
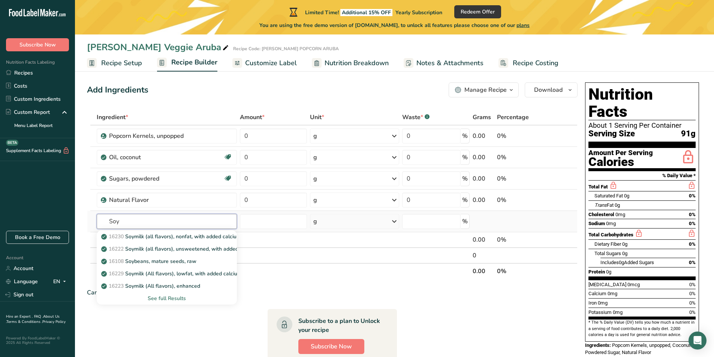
type input "Soy"
click at [175, 295] on div "See full Results" at bounding box center [167, 298] width 128 height 8
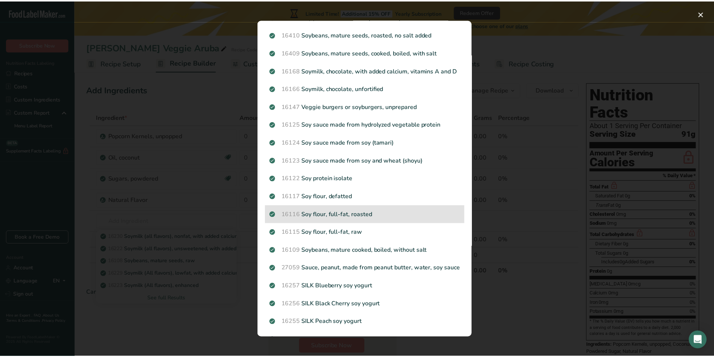
scroll to position [674, 0]
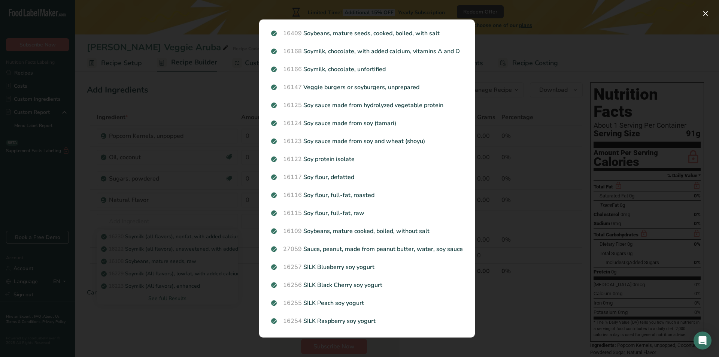
click at [510, 331] on div "Search results modal" at bounding box center [359, 178] width 719 height 357
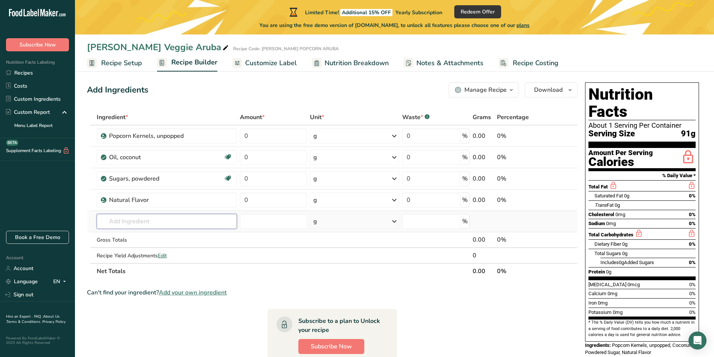
paste input "soy [MEDICAL_DATA]"
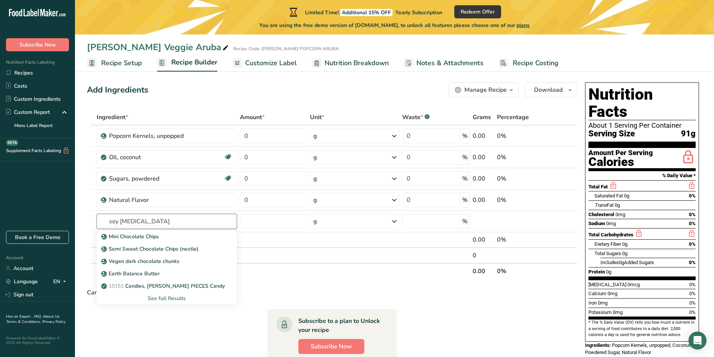
type input "soy [MEDICAL_DATA]"
click at [258, 290] on div "Can't find your ingredient? Add your own ingredient" at bounding box center [332, 292] width 490 height 9
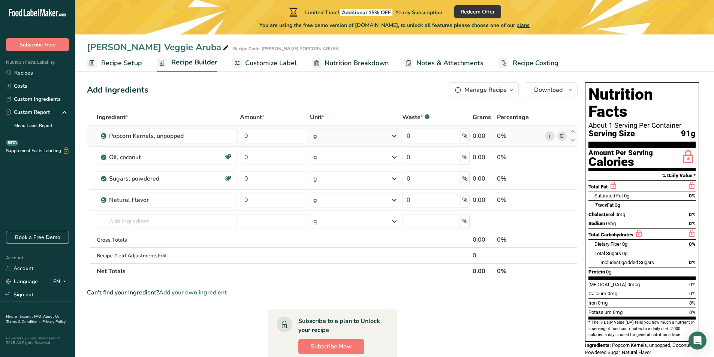
click at [394, 135] on icon at bounding box center [394, 135] width 9 height 13
click at [270, 62] on span "Customize Label" at bounding box center [271, 63] width 52 height 10
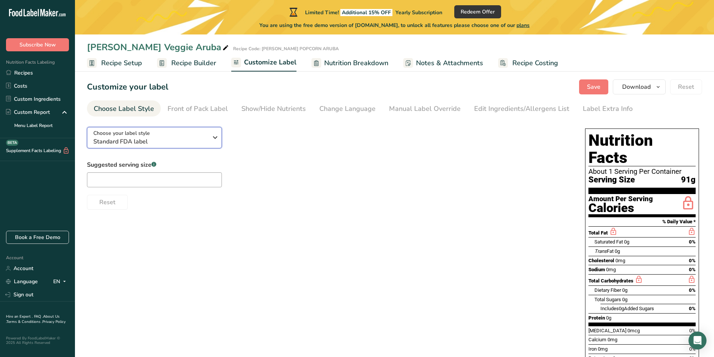
click at [215, 138] on icon "button" at bounding box center [215, 137] width 9 height 13
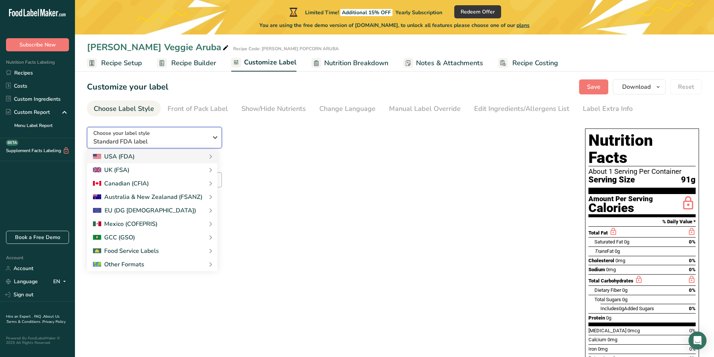
click at [215, 138] on icon "button" at bounding box center [215, 137] width 9 height 13
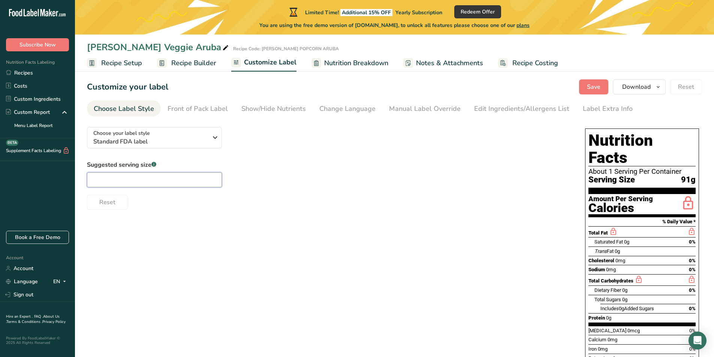
click at [179, 179] on input "text" at bounding box center [154, 179] width 135 height 15
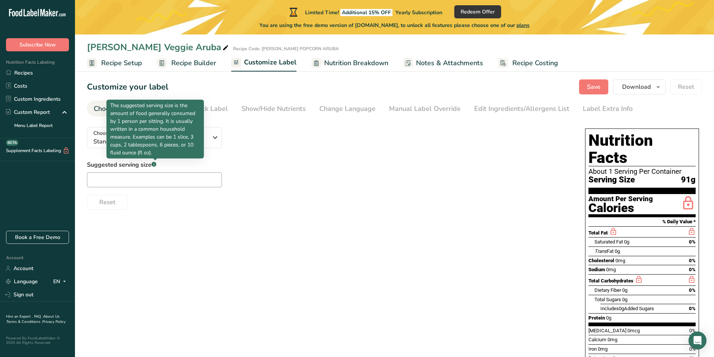
click at [154, 165] on icon at bounding box center [154, 165] width 0 height 2
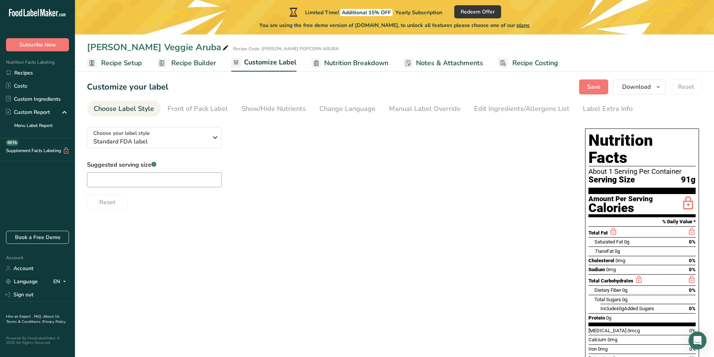
click at [154, 165] on icon at bounding box center [154, 165] width 0 height 2
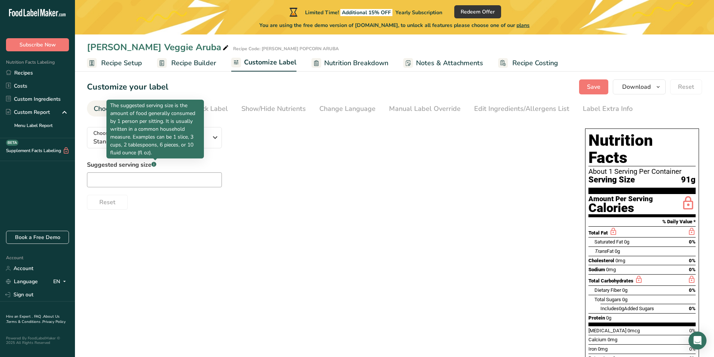
click at [155, 165] on rect at bounding box center [153, 164] width 5 height 5
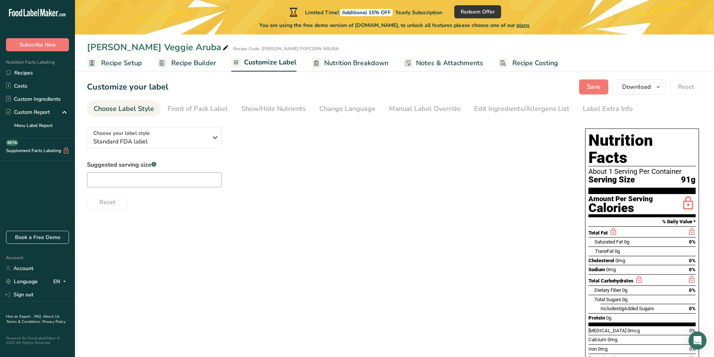
click at [155, 165] on rect at bounding box center [153, 164] width 5 height 5
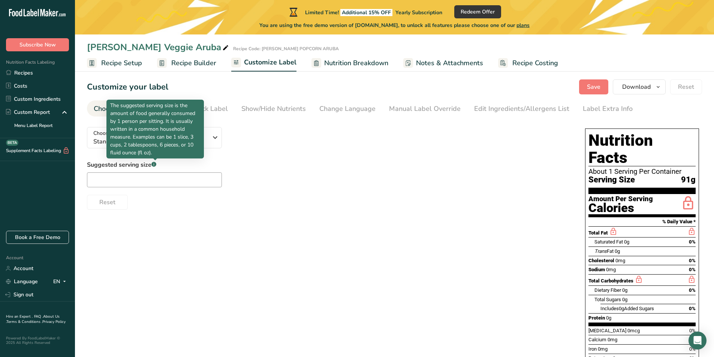
click at [155, 165] on rect at bounding box center [153, 164] width 5 height 5
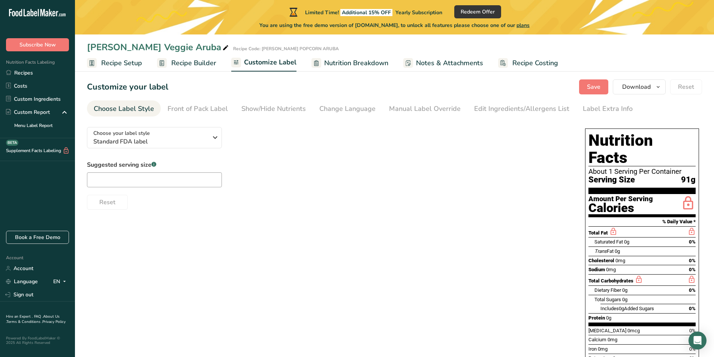
click at [193, 62] on span "Recipe Builder" at bounding box center [193, 63] width 45 height 10
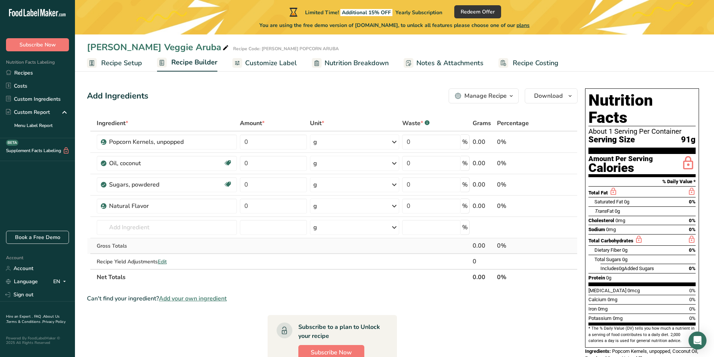
click at [171, 244] on div "Gross Totals" at bounding box center [167, 246] width 140 height 8
click at [119, 247] on div "Gross Totals" at bounding box center [167, 246] width 140 height 8
drag, startPoint x: 269, startPoint y: 183, endPoint x: 221, endPoint y: 185, distance: 48.3
click at [221, 185] on tr "Sugars, powdered Dairy free Gluten free Vegan Vegetarian Soy free 0 g Portions …" at bounding box center [332, 184] width 490 height 21
paste input "23"
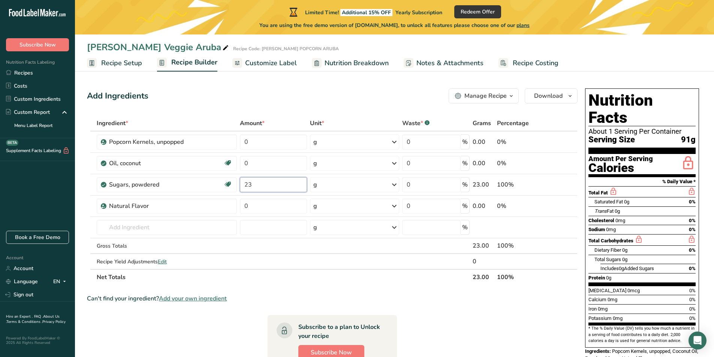
type input "23"
click at [254, 164] on div "Ingredient * Amount * Unit * Waste * .a-a{fill:#347362;}.b-a{fill:#fff;} Grams …" at bounding box center [332, 200] width 490 height 170
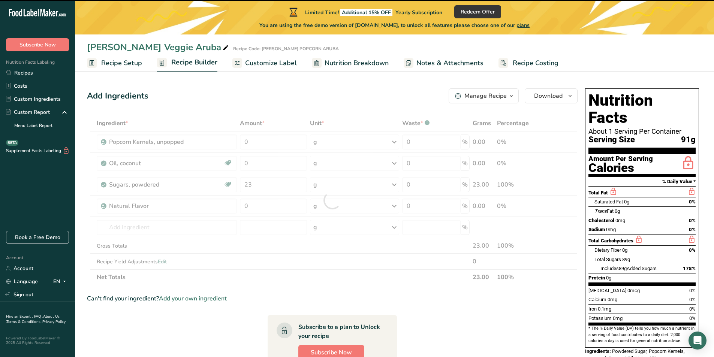
drag, startPoint x: 251, startPoint y: 163, endPoint x: 245, endPoint y: 163, distance: 5.6
click at [245, 163] on div at bounding box center [332, 200] width 490 height 170
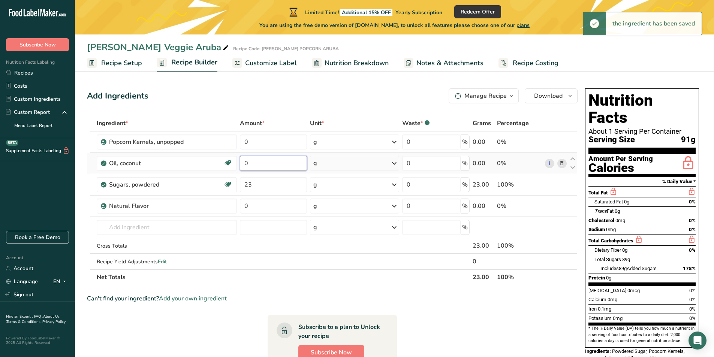
drag, startPoint x: 249, startPoint y: 163, endPoint x: 238, endPoint y: 160, distance: 12.0
click at [235, 158] on tr "Oil, coconut Dairy free Gluten free Vegan Vegetarian Soy free 0 g Portions 1 tb…" at bounding box center [332, 163] width 490 height 21
paste input "22"
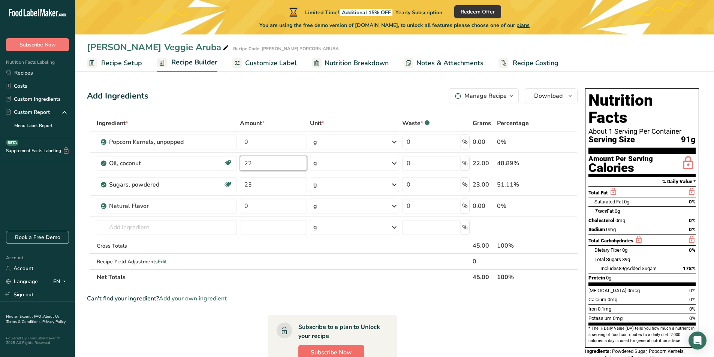
type input "22"
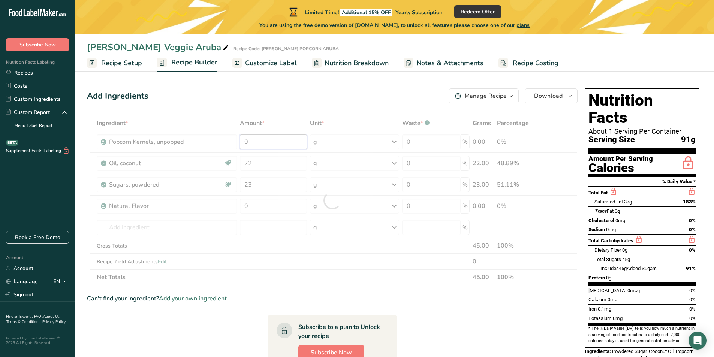
drag, startPoint x: 249, startPoint y: 142, endPoint x: 236, endPoint y: 142, distance: 13.1
click at [236, 142] on div "Ingredient * Amount * Unit * Waste * .a-a{fill:#347362;}.b-a{fill:#fff;} Grams …" at bounding box center [332, 200] width 490 height 170
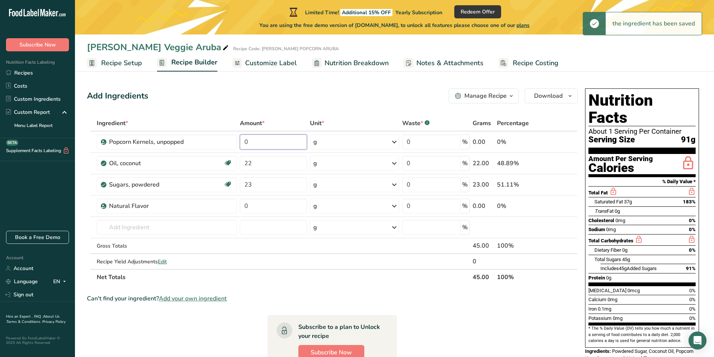
paste input "55"
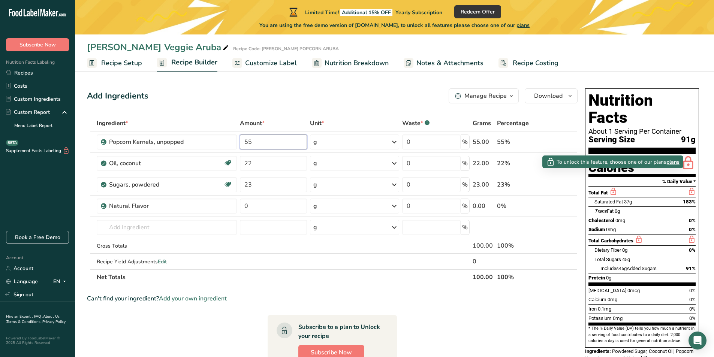
type input "55"
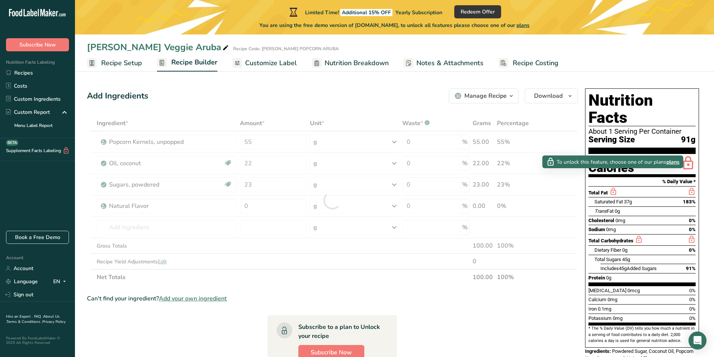
click at [613, 187] on icon at bounding box center [613, 191] width 8 height 9
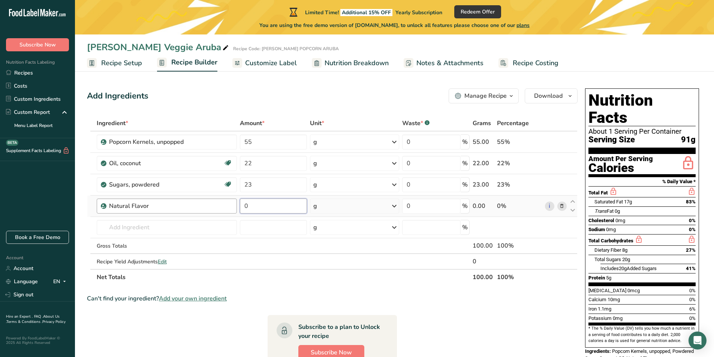
drag, startPoint x: 254, startPoint y: 208, endPoint x: 222, endPoint y: 210, distance: 31.9
click at [222, 210] on tr "Natural Flavor 0 g Weight Units g kg mg See more Volume Units l Volume units re…" at bounding box center [332, 206] width 490 height 21
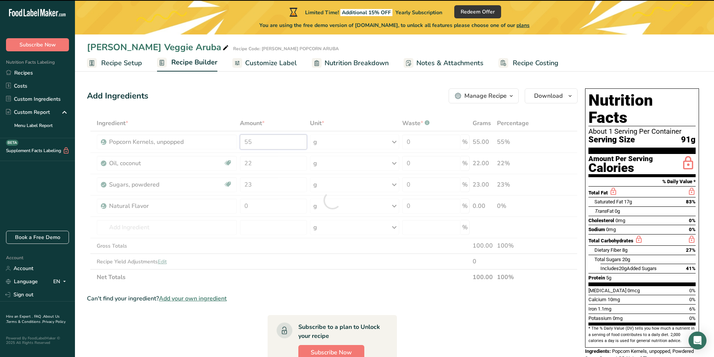
drag, startPoint x: 257, startPoint y: 141, endPoint x: 251, endPoint y: 140, distance: 5.7
click at [251, 140] on div "Ingredient * Amount * Unit * Waste * .a-a{fill:#347362;}.b-a{fill:#fff;} Grams …" at bounding box center [332, 200] width 490 height 170
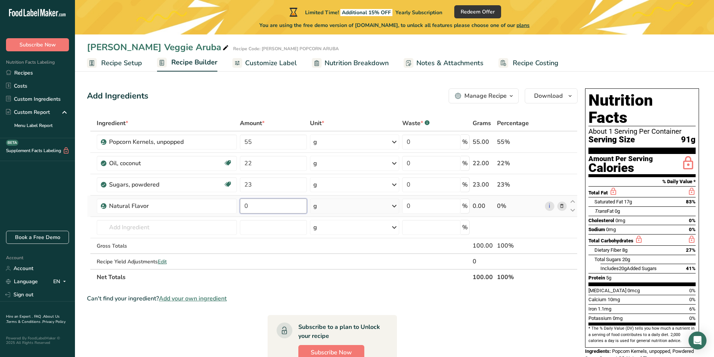
click at [252, 206] on input "0" at bounding box center [273, 206] width 67 height 15
drag, startPoint x: 249, startPoint y: 205, endPoint x: 238, endPoint y: 205, distance: 11.2
click at [238, 205] on td "0" at bounding box center [273, 206] width 70 height 21
type input "2"
click at [311, 279] on div "Ingredient * Amount * Unit * Waste * .a-a{fill:#347362;}.b-a{fill:#fff;} Grams …" at bounding box center [332, 200] width 490 height 170
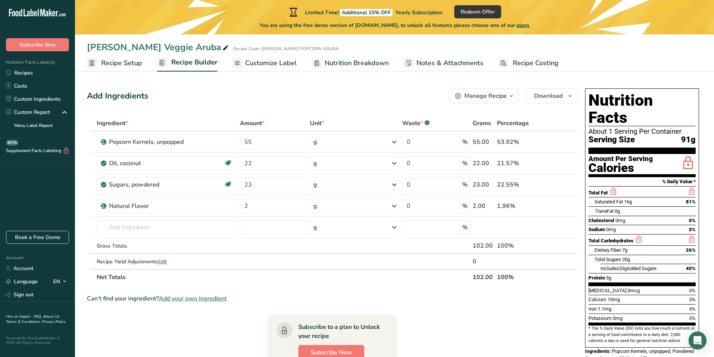
click at [119, 60] on span "Recipe Setup" at bounding box center [121, 63] width 41 height 10
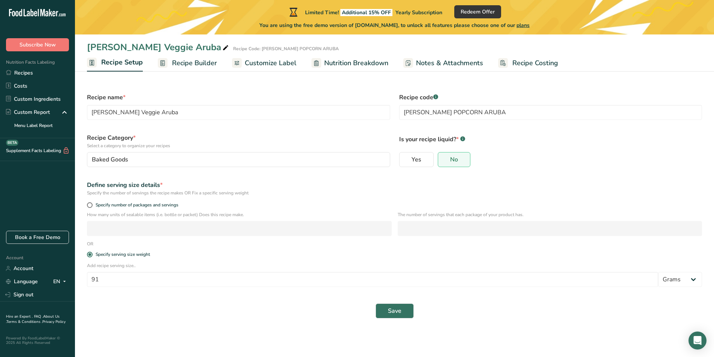
click at [193, 63] on span "Recipe Builder" at bounding box center [194, 63] width 45 height 10
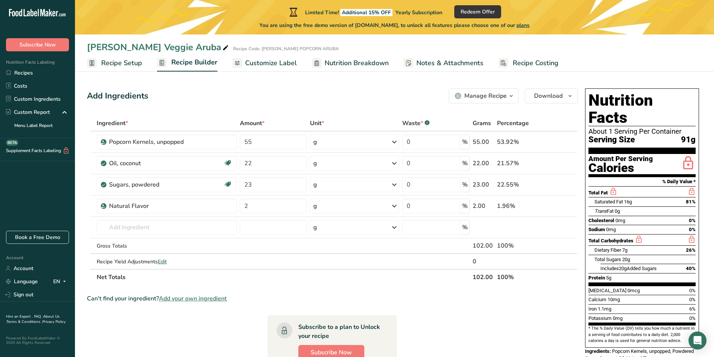
click at [263, 63] on span "Customize Label" at bounding box center [271, 63] width 52 height 10
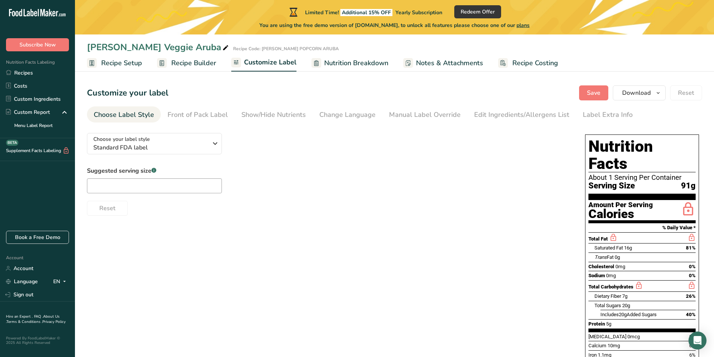
click at [345, 63] on span "Nutrition Breakdown" at bounding box center [356, 63] width 64 height 10
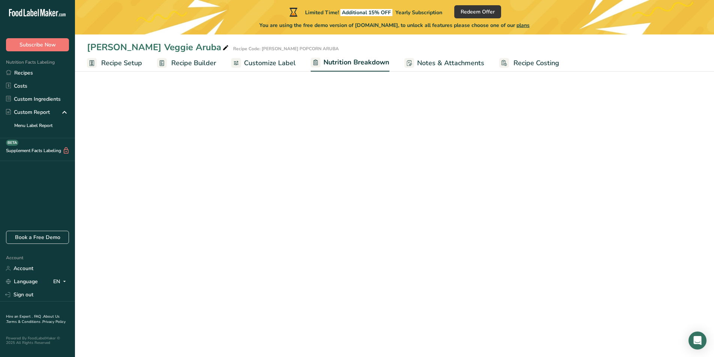
select select "Calories"
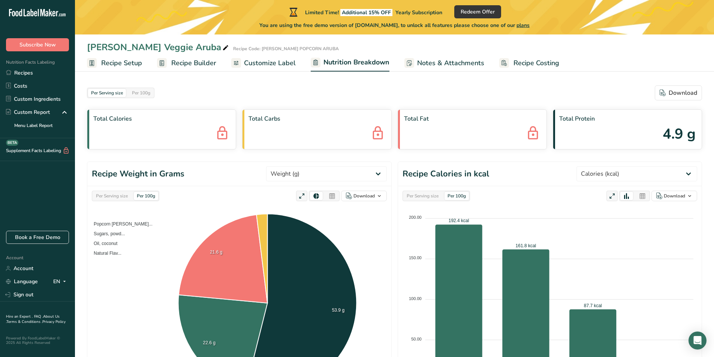
scroll to position [37, 0]
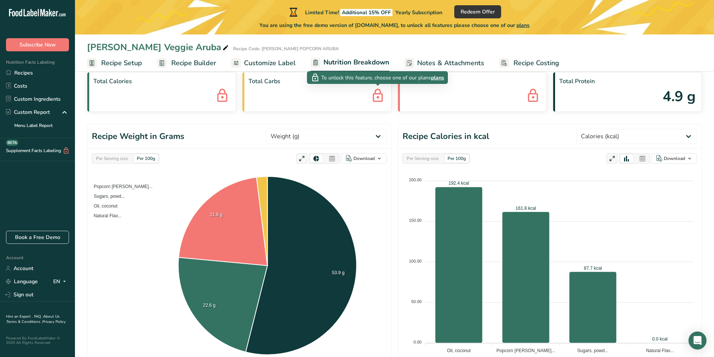
click at [381, 98] on icon at bounding box center [377, 96] width 15 height 20
click at [437, 60] on span "Notes & Attachments" at bounding box center [450, 63] width 67 height 10
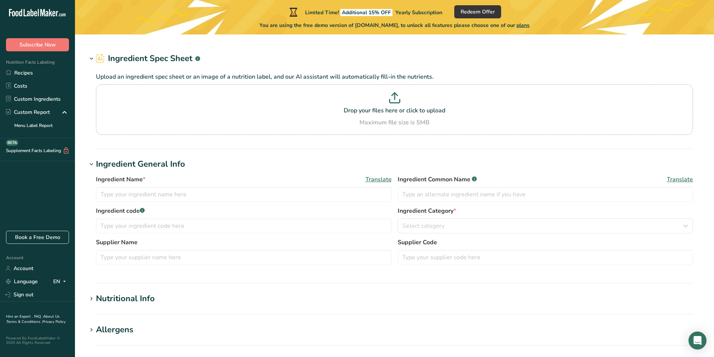
type input "Sugars, powdered"
type input "Powdered Sugar"
